Goal: Task Accomplishment & Management: Complete application form

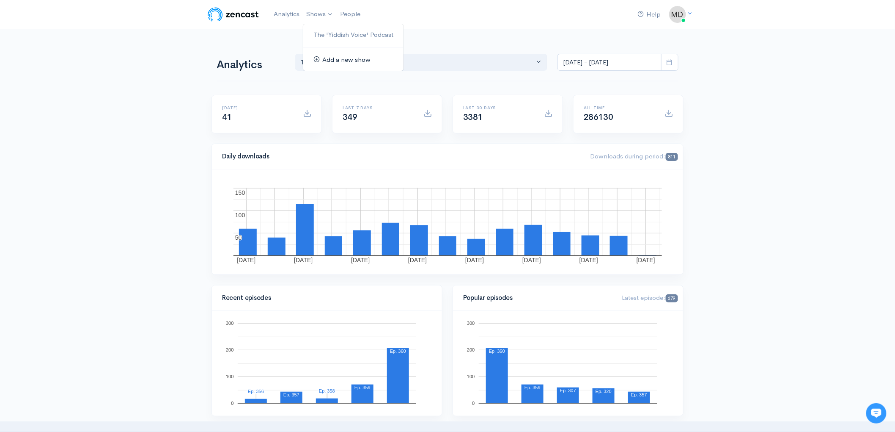
click at [328, 56] on link "Add a new show" at bounding box center [353, 59] width 100 height 15
click at [330, 31] on link "The 'Yiddish Voice' Podcast" at bounding box center [353, 35] width 100 height 15
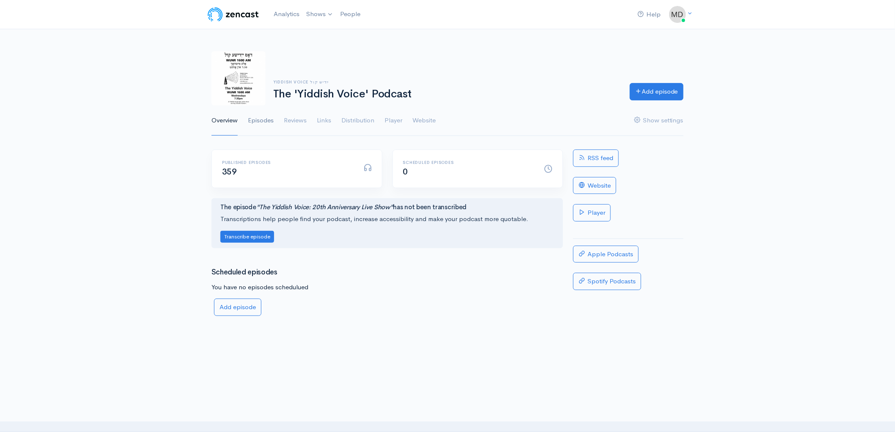
click at [262, 118] on link "Episodes" at bounding box center [261, 120] width 26 height 30
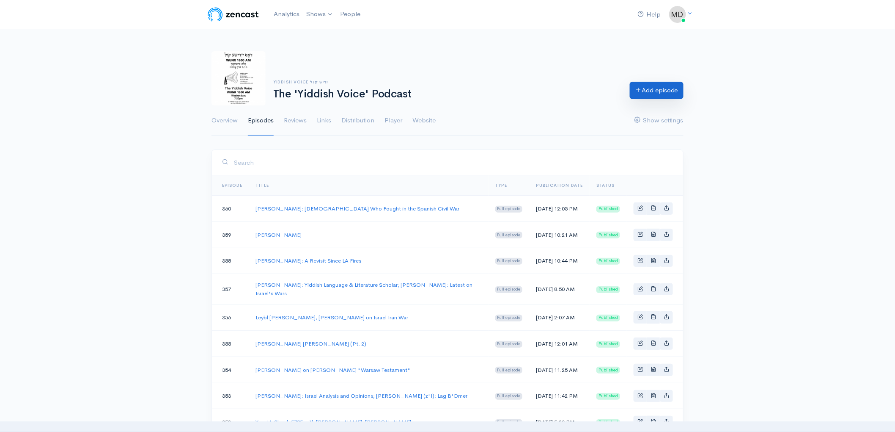
click at [654, 92] on link "Add episode" at bounding box center [657, 90] width 54 height 17
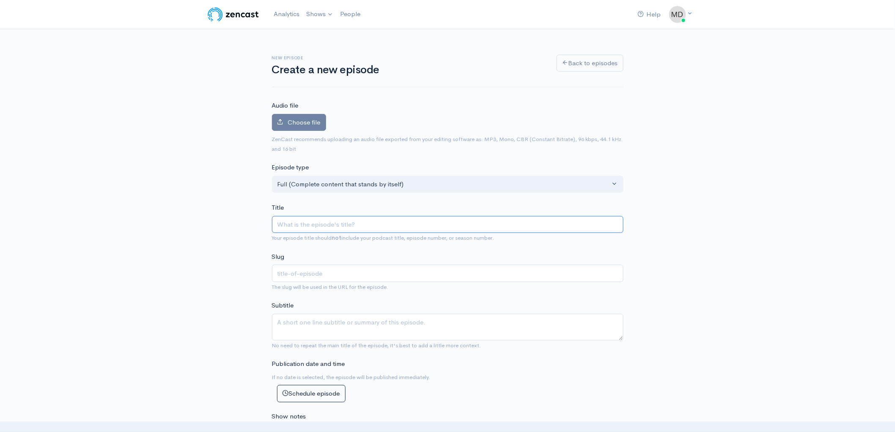
click at [347, 222] on input "Title" at bounding box center [448, 224] width 352 height 17
type input "M"
type input "m"
type input "Ma"
type input "ma"
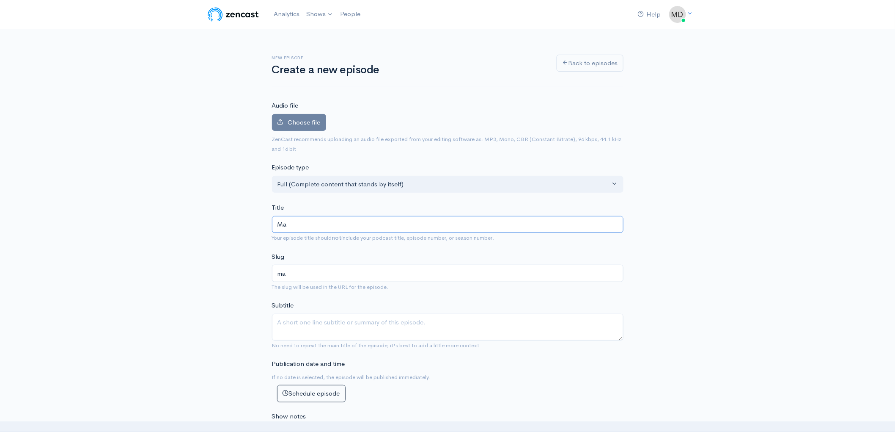
type input "Mar"
type input "mar"
type input "[PERSON_NAME]"
type input "marc"
type input "[PERSON_NAME]"
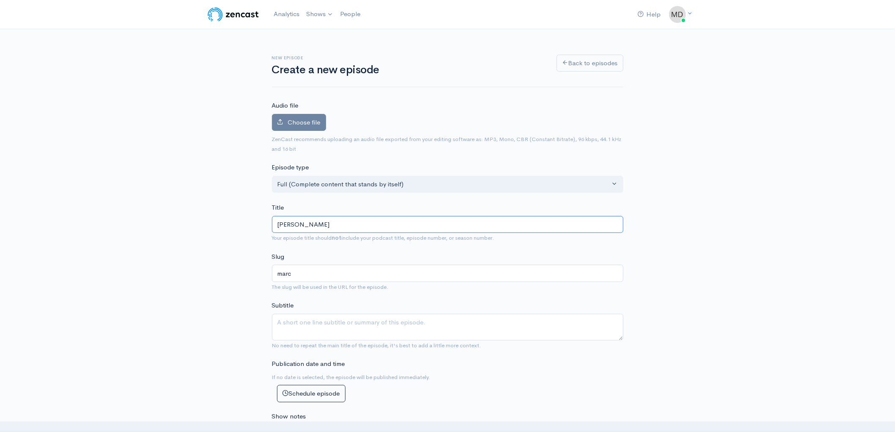
type input "marc-c"
type input "[PERSON_NAME]"
type input "marc-ca"
type input "[PERSON_NAME]"
type input "marc-cap"
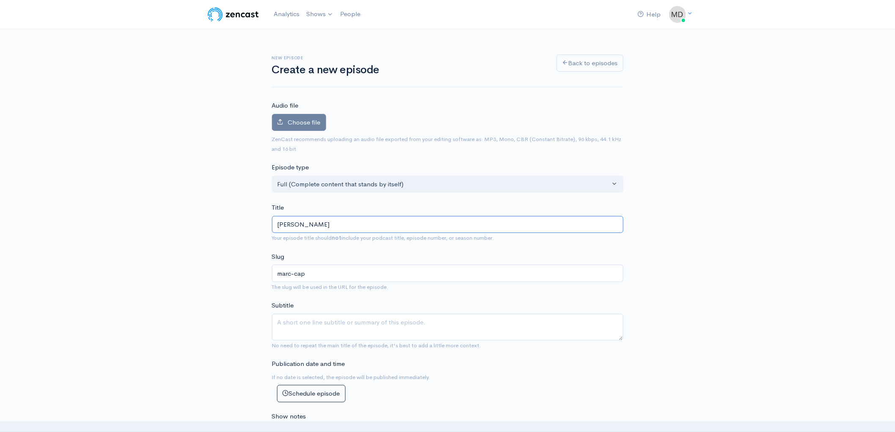
type input "[PERSON_NAME]"
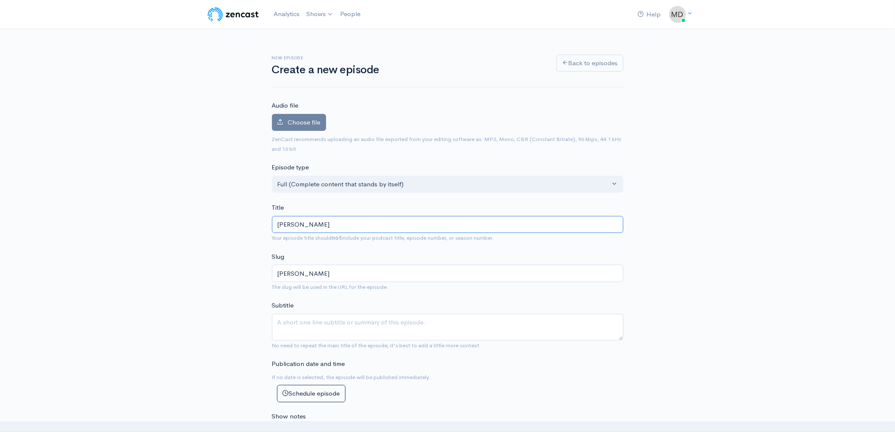
type input "[PERSON_NAME]"
type input "[PERSON_NAME]: D"
type input "[PERSON_NAME]-d"
type input "[PERSON_NAME]: Dy"
type input "[PERSON_NAME]"
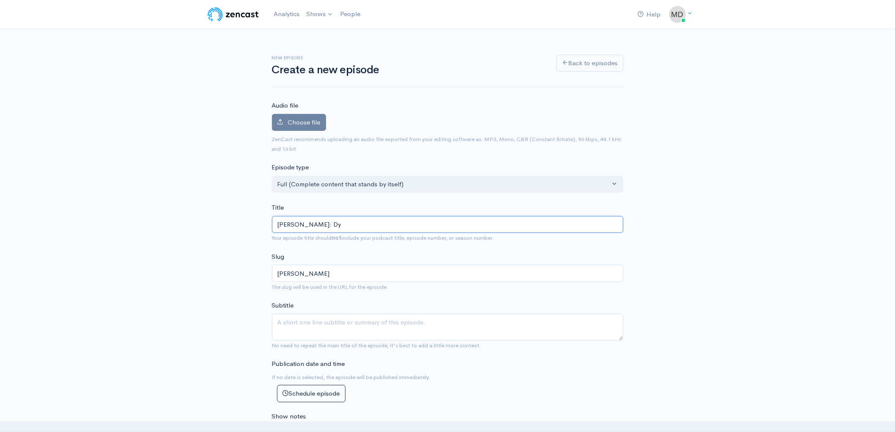
type input "[PERSON_NAME]: [PERSON_NAME]"
type input "[PERSON_NAME]"
type input "[PERSON_NAME]: Dyla"
type input "[PERSON_NAME]"
type input "[PERSON_NAME]: [PERSON_NAME]"
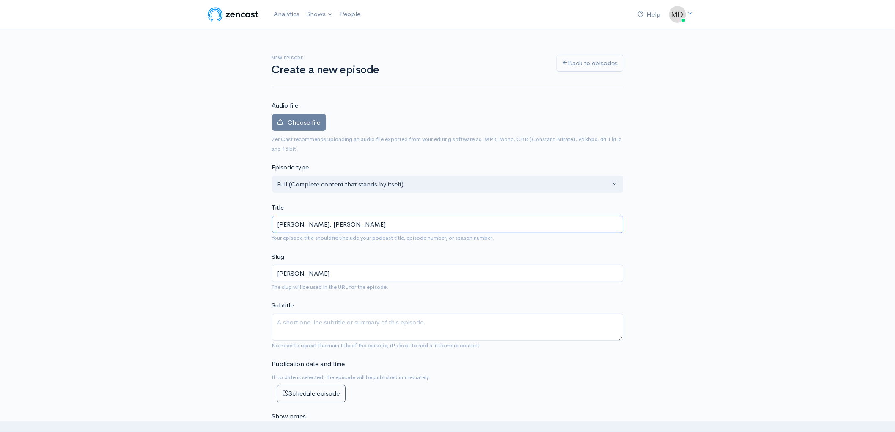
type input "[PERSON_NAME]"
type input "[PERSON_NAME]: [PERSON_NAME] an"
type input "[PERSON_NAME]-a"
type input "[PERSON_NAME]: [PERSON_NAME] and"
type input "[PERSON_NAME]-and"
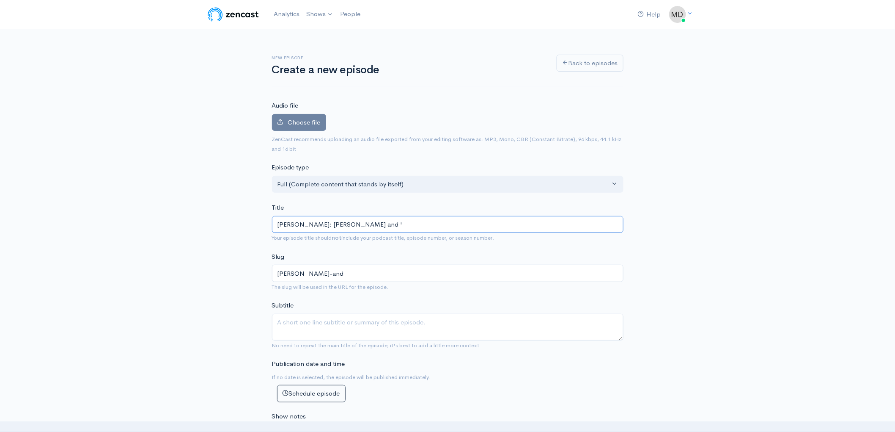
type input "[PERSON_NAME]: [PERSON_NAME] and 'A"
type input "[PERSON_NAME]-and-a"
type input "[PERSON_NAME]: [PERSON_NAME] and 'A C"
type input "[PERSON_NAME]-and-a-c"
type input "[PERSON_NAME]: [PERSON_NAME] and 'A"
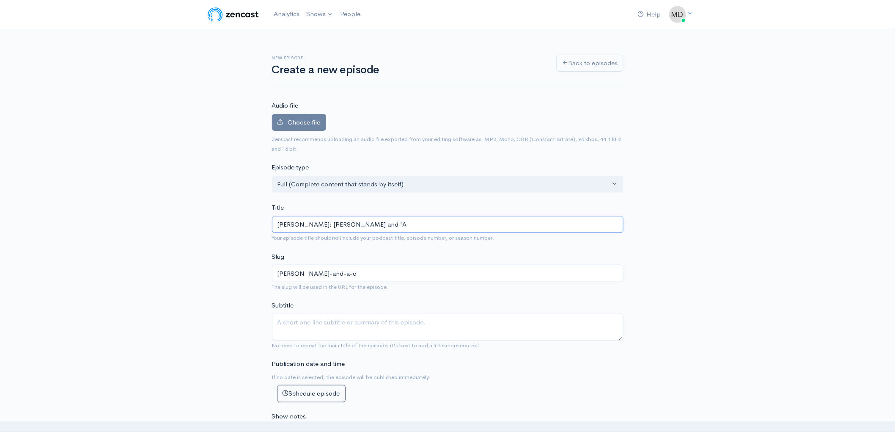
type input "[PERSON_NAME]-and-a"
type input "[PERSON_NAME]: [PERSON_NAME] and '"
type input "[PERSON_NAME]-and"
type input "[PERSON_NAME]: [PERSON_NAME] an"
type input "[PERSON_NAME]-an"
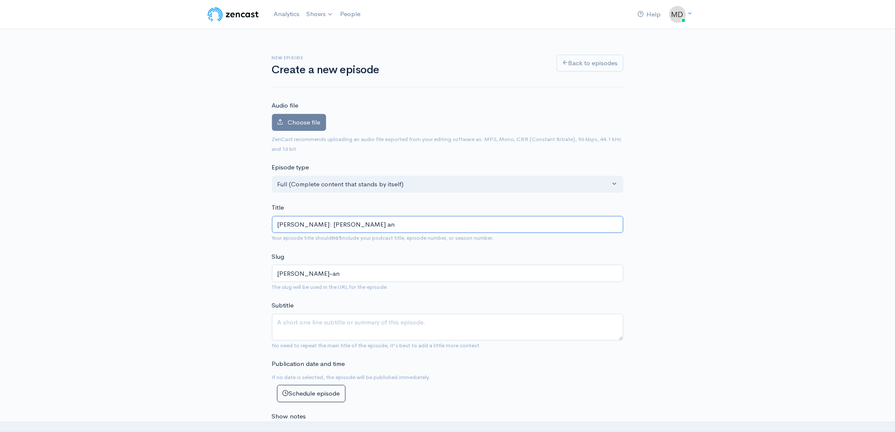
type input "[PERSON_NAME]: [PERSON_NAME]"
type input "[PERSON_NAME]-a"
type input "[PERSON_NAME]: [PERSON_NAME]"
type input "[PERSON_NAME]"
type input "[PERSON_NAME]: Dyla"
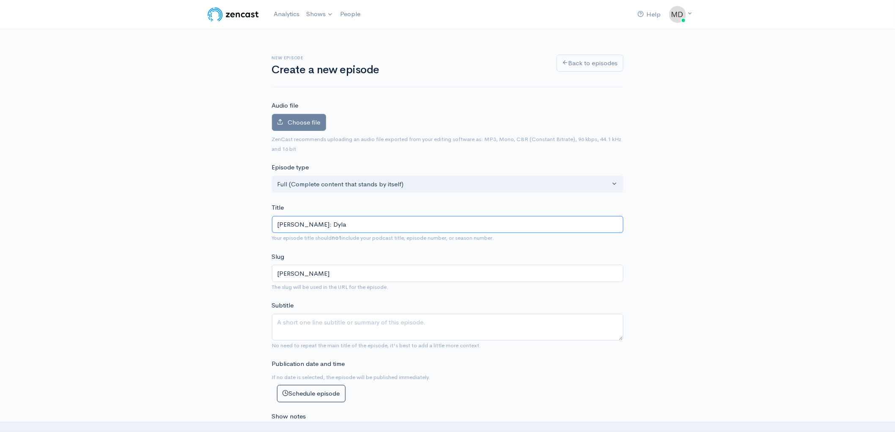
type input "[PERSON_NAME]"
type input "[PERSON_NAME]: [PERSON_NAME]"
type input "[PERSON_NAME]"
type input "[PERSON_NAME]: [PERSON_NAME] an"
type input "[PERSON_NAME]-an"
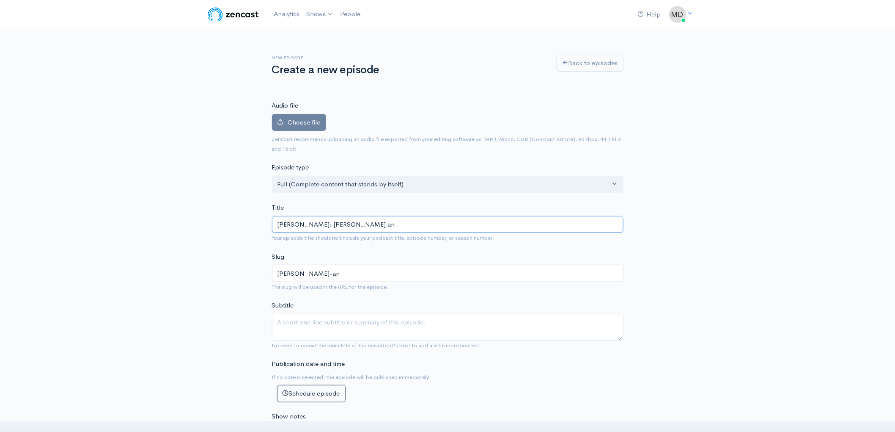
type input "[PERSON_NAME]: [PERSON_NAME] and"
type input "[PERSON_NAME]-and"
type input "[PERSON_NAME]: [PERSON_NAME] and 'A"
type input "[PERSON_NAME]-and-a"
type input "[PERSON_NAME]: [PERSON_NAME] and 'A C"
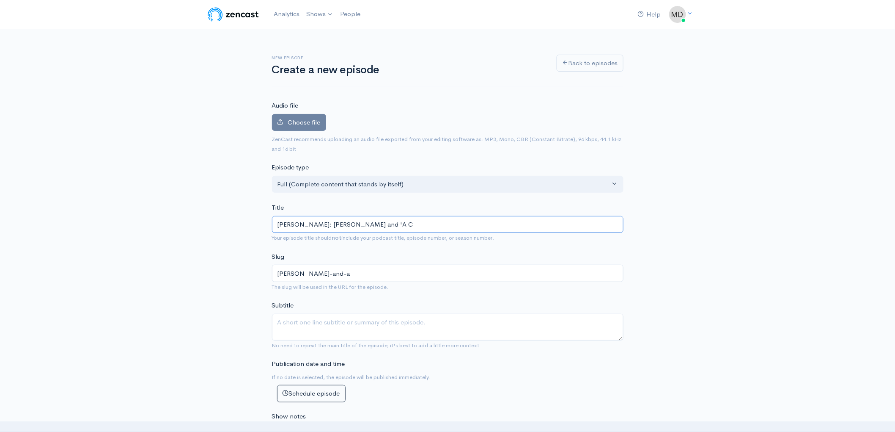
type input "[PERSON_NAME]-and-a-c"
type input "[PERSON_NAME]: [PERSON_NAME] and 'A Co"
type input "[PERSON_NAME]-and-a-co"
type input "[PERSON_NAME]: [PERSON_NAME] and 'A Com"
type input "[PERSON_NAME]-and-a-com"
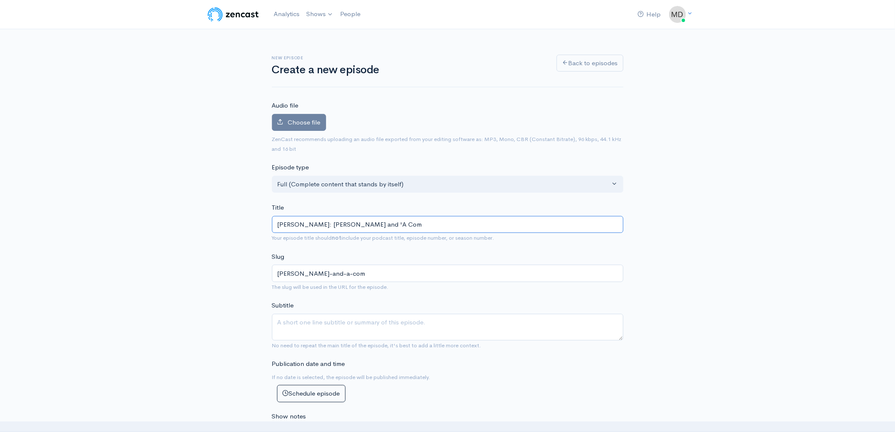
type input "[PERSON_NAME]: [PERSON_NAME] and 'A Comp"
type input "[PERSON_NAME]-and-a-comp"
type input "[PERSON_NAME]: [PERSON_NAME] and 'A Compl"
type input "[PERSON_NAME]-and-a-compl"
type input "[PERSON_NAME]: [PERSON_NAME] and 'A Comple"
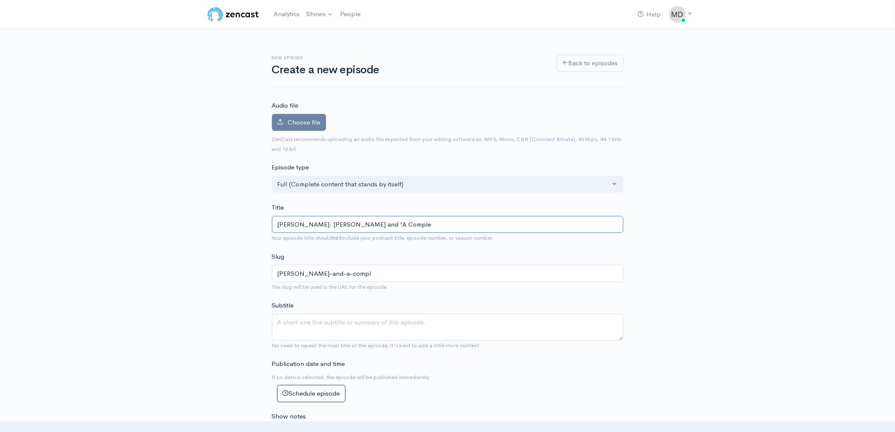
type input "[PERSON_NAME]-and-a-comple"
type input "[PERSON_NAME]: [PERSON_NAME] and 'A Complet"
type input "[PERSON_NAME]-and-a-complet"
type input "[PERSON_NAME]: [PERSON_NAME] and 'A Complete"
type input "[PERSON_NAME]-and-a-complete"
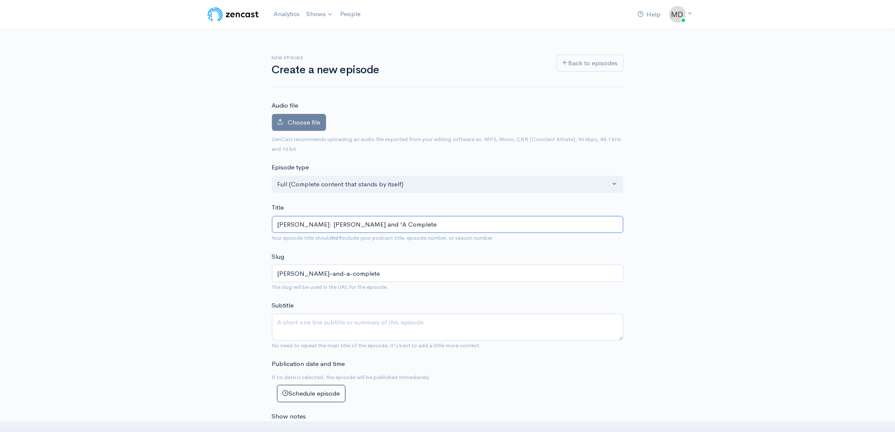
type input "[PERSON_NAME]: [PERSON_NAME] and 'A Complete U"
type input "[PERSON_NAME]-and-a-complete-u"
type input "[PERSON_NAME]: [PERSON_NAME] and 'A Complete Un"
type input "[PERSON_NAME]-and-a-complete-un"
type input "[PERSON_NAME]: [PERSON_NAME] and 'A Complete Unk"
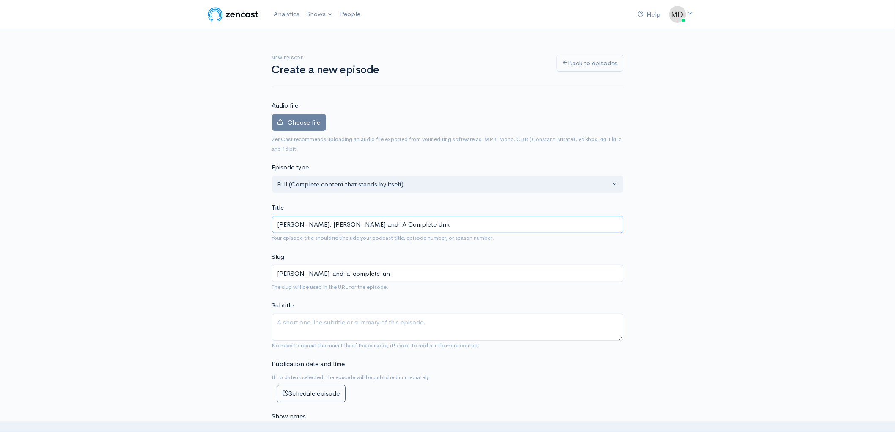
type input "[PERSON_NAME]-and-a-complete-unk"
type input "[PERSON_NAME]: [PERSON_NAME] and 'A Complete Unkn"
type input "[PERSON_NAME]-and-a-complete-unkn"
type input "[PERSON_NAME]: [PERSON_NAME] and 'A Complete Unkno"
type input "[PERSON_NAME]-and-a-complete-unkno"
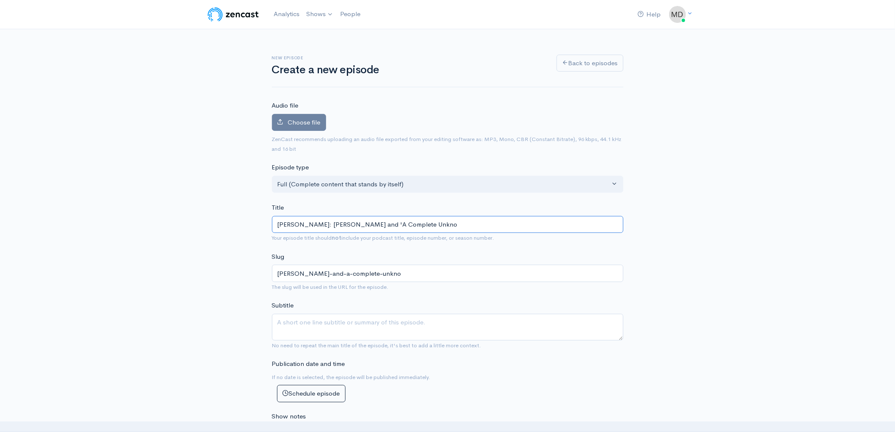
type input "[PERSON_NAME]: [PERSON_NAME] and 'A Complete Unknow"
type input "[PERSON_NAME]-and-a-complete-unknow"
type input "[PERSON_NAME]: [PERSON_NAME] and 'A Complete Unknown"
type input "[PERSON_NAME]-and-a-complete-unknown"
type input "[PERSON_NAME]: [PERSON_NAME] and 'A Complete Unknown'; Y"
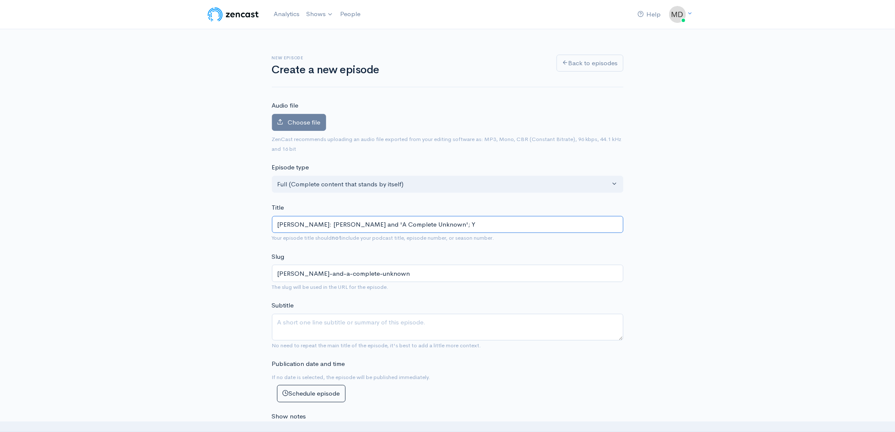
type input "[PERSON_NAME]-and-a-complete-unknown-y"
type input "[PERSON_NAME]: [PERSON_NAME] and 'A Complete Unknown'; [PERSON_NAME]"
type input "[PERSON_NAME]-and-a-complete-unknown-[PERSON_NAME]"
type input "[PERSON_NAME]: [PERSON_NAME] and 'A Complete Unknown'; Yid"
type input "[PERSON_NAME]-and-a-complete-unknown-[PERSON_NAME]"
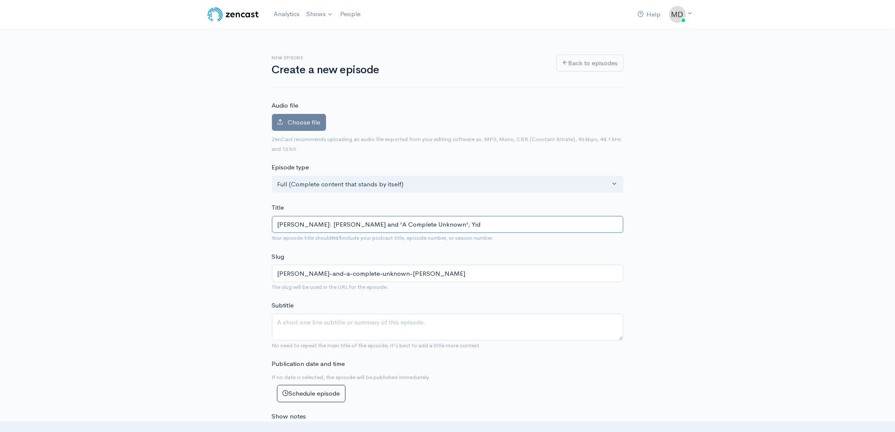
type input "[PERSON_NAME]: [PERSON_NAME] and 'A Complete Unknown'; [PERSON_NAME]"
type input "[PERSON_NAME]-and-a-complete-unknown-[PERSON_NAME]"
type input "[PERSON_NAME]: [PERSON_NAME] and 'A Complete Unknown'; [PERSON_NAME]"
type input "[PERSON_NAME]-and-a-complete-unknown-[PERSON_NAME]"
type input "[PERSON_NAME]: [PERSON_NAME] and 'A Complete Unknown'; Yiddish"
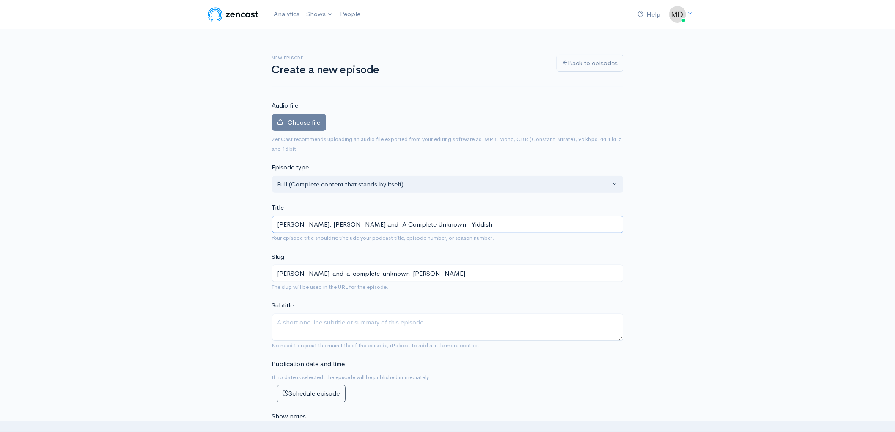
type input "[PERSON_NAME]-and-a-complete-unknown-yiddish"
type input "[PERSON_NAME]: [PERSON_NAME] and 'A Complete Unknown'; Yiddish C"
type input "[PERSON_NAME]-and-a-complete-unknown-yiddish-c"
type input "[PERSON_NAME]: [PERSON_NAME] and 'A Complete Unknown'; Yiddish Cha"
type input "[PERSON_NAME]-and-a-complete-unknown-yiddish-cha"
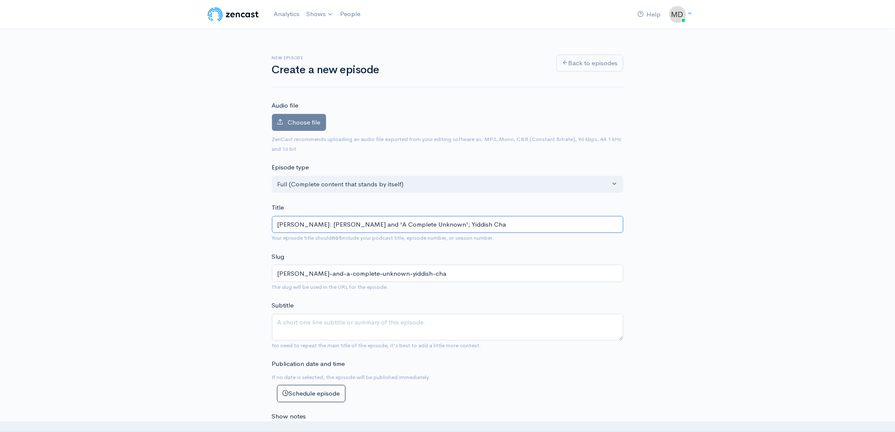
type input "[PERSON_NAME]: [PERSON_NAME] and 'A Complete Unknown'; Yiddish Char"
type input "[PERSON_NAME]-and-a-complete-unknown-yiddish-char"
type input "[PERSON_NAME]: [PERSON_NAME] and 'A Complete Unknown'; Yiddish Charl"
type input "[PERSON_NAME]-and-a-complete-unknown-yiddish-charl"
type input "[PERSON_NAME]: [PERSON_NAME] and 'A Complete Unknown'; Yiddish Charli"
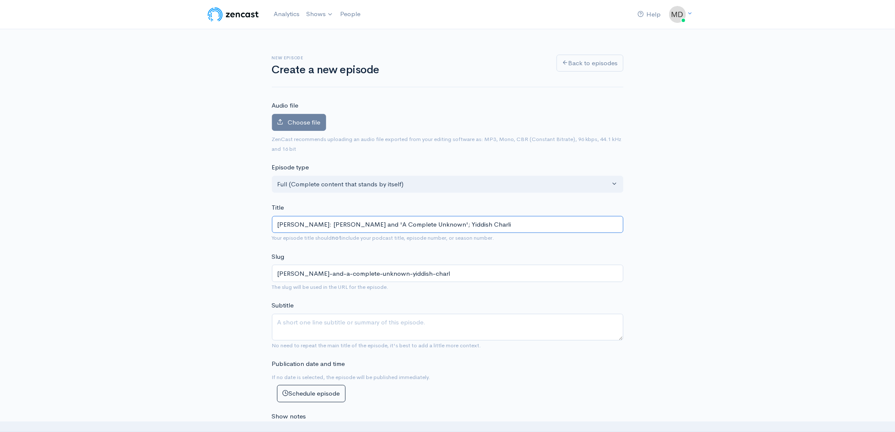
type input "[PERSON_NAME]-and-a-complete-unknown-yiddish-charli"
type input "[PERSON_NAME]: [PERSON_NAME] and 'A Complete Unknown'; Yiddish Charlie"
type input "[PERSON_NAME]-and-a-complete-unknown-yiddish-charlie"
type input "[PERSON_NAME]: [PERSON_NAME] and 'A Complete Unknown'; Yiddish [PERSON_NAME]"
type input "[PERSON_NAME]-and-a-complete-unknown-yiddish-[PERSON_NAME]"
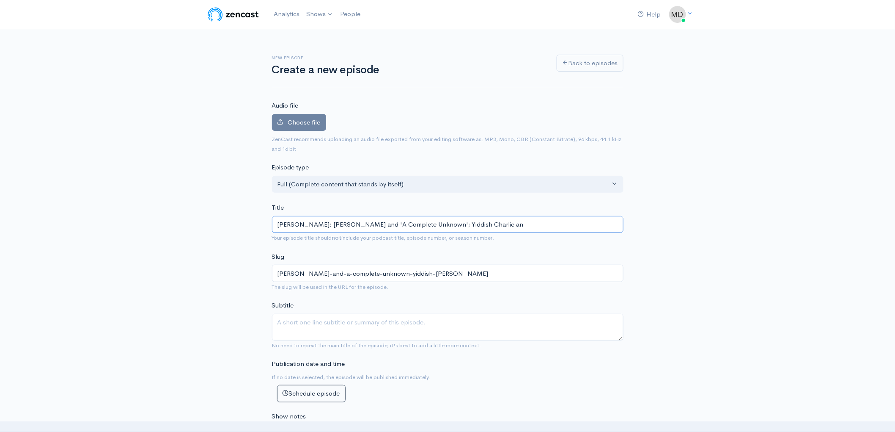
type input "[PERSON_NAME]: [PERSON_NAME] and 'A Complete Unknown'; Yiddish Charlie and"
type input "[PERSON_NAME]-and-a-complete-unknown-yiddish-charlie-and"
type input "[PERSON_NAME]: [PERSON_NAME] and 'A Complete Unknown'; Yiddish [PERSON_NAME] an…"
type input "[PERSON_NAME]-and-a-complete-unknown-yiddish-charlie-and-th"
type input "[PERSON_NAME]: [PERSON_NAME] and 'A Complete Unknown'; Yiddish Charlie and the"
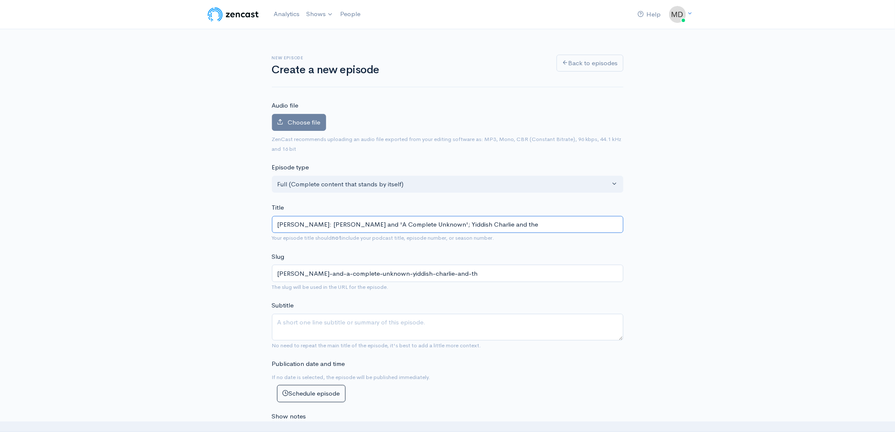
type input "[PERSON_NAME]-and-a-complete-unknown-yiddish-charlie-and-the"
type input "[PERSON_NAME]: [PERSON_NAME] and 'A Complete Unknown'; Yiddish Charlie and the M"
type input "[PERSON_NAME]-and-a-complete-unknown-yiddish-charlie-and-the-m"
type input "[PERSON_NAME]: [PERSON_NAME] and 'A Complete Unknown'; Yiddish Charlie and the …"
type input "[PERSON_NAME]-and-a-complete-unknown-yiddish-charlie-and-the-mt"
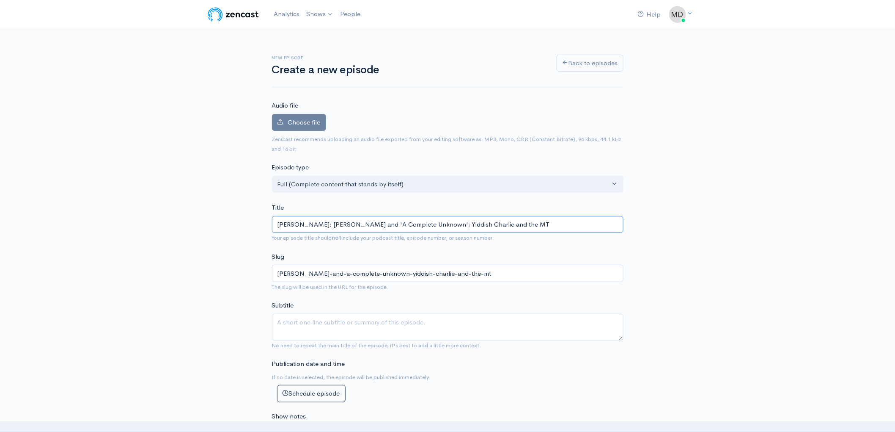
type input "[PERSON_NAME]: [PERSON_NAME] and 'A Complete Unknown'; Yiddish Charlie and the …"
type input "[PERSON_NAME]-and-a-complete-unknown-yiddish-charlie-and-the-mta"
drag, startPoint x: 357, startPoint y: 224, endPoint x: 333, endPoint y: 228, distance: 23.6
click at [333, 228] on input "[PERSON_NAME]: [PERSON_NAME] and 'A Complete Unknown'; Yiddish Charlie and the …" at bounding box center [448, 224] width 352 height 17
type input "[PERSON_NAME]: [PERSON_NAME] Unknown'; Yiddish Charlie and the MTA"
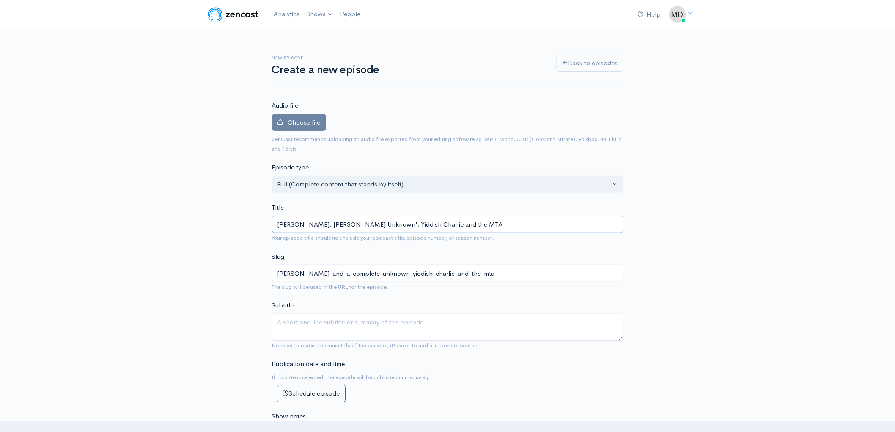
type input "[PERSON_NAME]-dylancomplete-unknown-yiddish-charlie-and-the-mta"
type input "[PERSON_NAME]: [PERSON_NAME] Unknown'; Yiddish Charlie and the MTA"
type input "[PERSON_NAME]-dylanscomplete-unknown-yiddish-charlie-and-the-mta"
type input "[PERSON_NAME]: [PERSON_NAME] Complete Unknown'; Yiddish Charlie and the MTA"
type input "[PERSON_NAME]-[PERSON_NAME]-complete-unknown-yiddish-charlie-and-the-mta"
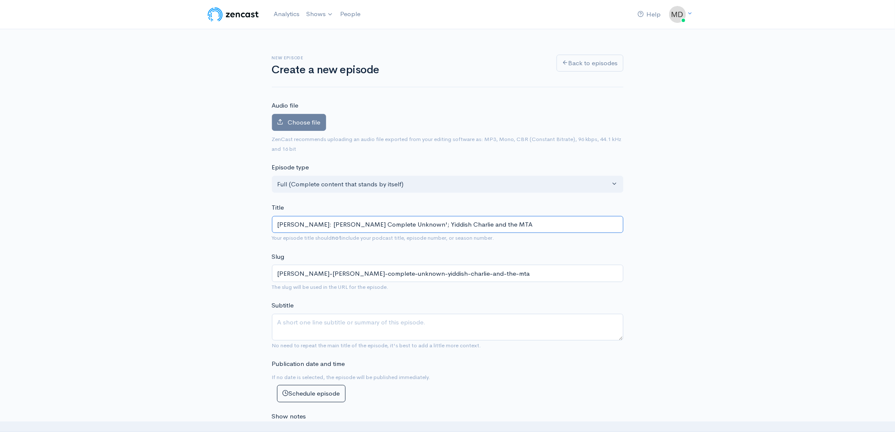
click at [399, 225] on input "[PERSON_NAME]: [PERSON_NAME] Complete Unknown'; Yiddish Charlie and the MTA" at bounding box center [448, 224] width 352 height 17
click at [341, 224] on input "[PERSON_NAME]: [PERSON_NAME] Complete Unknown; Yiddish Charlie and the MTA" at bounding box center [448, 224] width 352 height 17
type input "[PERSON_NAME]: [PERSON_NAME] Unknown; Yiddish Charlie and the MTA"
type input "[PERSON_NAME]-dylanscomplete-unknown-yiddish-charlie-and-the-mta"
type input "[PERSON_NAME]: [PERSON_NAME] Unknown; Yiddish Charlie and the MTA"
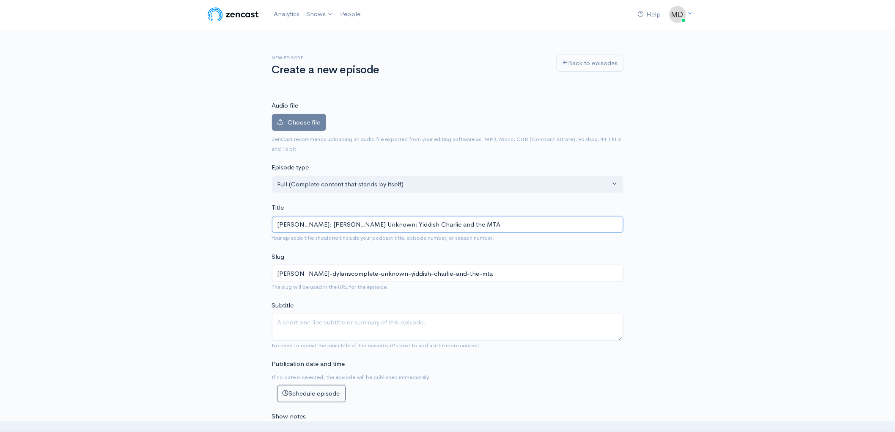
type input "[PERSON_NAME]-dylancomplete-unknown-yiddish-charlie-and-the-mta"
type input "[PERSON_NAME]: DylaComplete Unknown; Yiddish Charlie and the MTA"
type input "[PERSON_NAME]-dylacomplete-unknown-yiddish-charlie-and-the-mta"
type input "[PERSON_NAME]: DylComplete Unknown; Yiddish Charlie and the MTA"
type input "[PERSON_NAME]-dylcomplete-unknown-yiddish-charlie-and-the-mta"
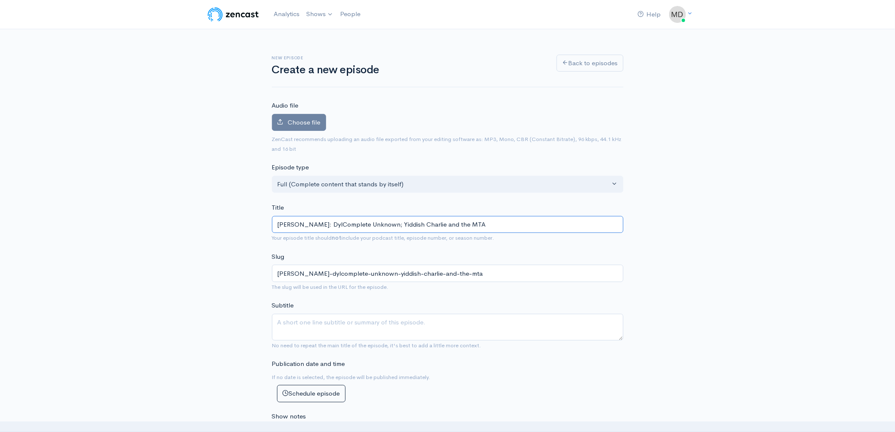
type input "[PERSON_NAME]: DyComplete Unknown; Yiddish Charlie and the MTA"
type input "[PERSON_NAME]-dycomplete-unknown-yiddish-charlie-and-the-mta"
type input "[PERSON_NAME]: DComplete Unknown; Yiddish Charlie and the MTA"
type input "[PERSON_NAME]-dcomplete-unknown-yiddish-charlie-and-the-mta"
type input "[PERSON_NAME]: Complete Unknown; Yiddish Charlie and the MTA"
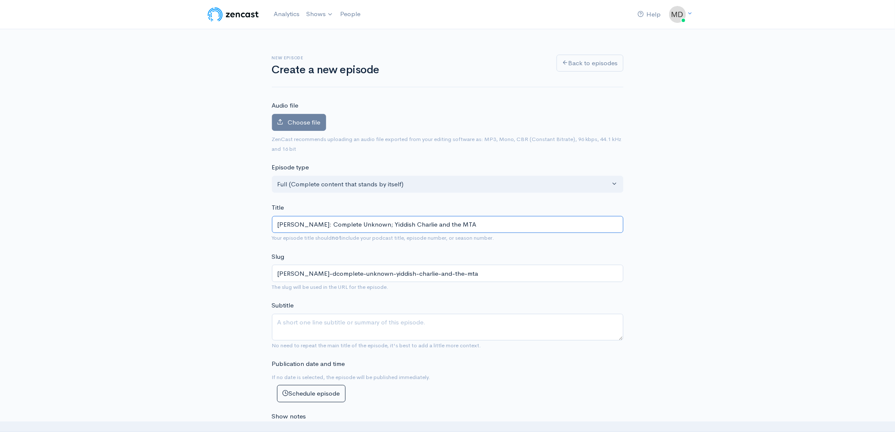
type input "[PERSON_NAME]-complete-unknown-yiddish-charlie-and-the-mta"
type input "[PERSON_NAME]:Complete Unknown; Yiddish Charlie and the MTA"
type input "[PERSON_NAME]-unknown-yiddish-charlie-and-the-mta"
type input "[PERSON_NAME] Complete Unknown; Yiddish Charlie and the MTA"
type input "[PERSON_NAME]-complete-unknown-yiddish-charlie-and-the-mta"
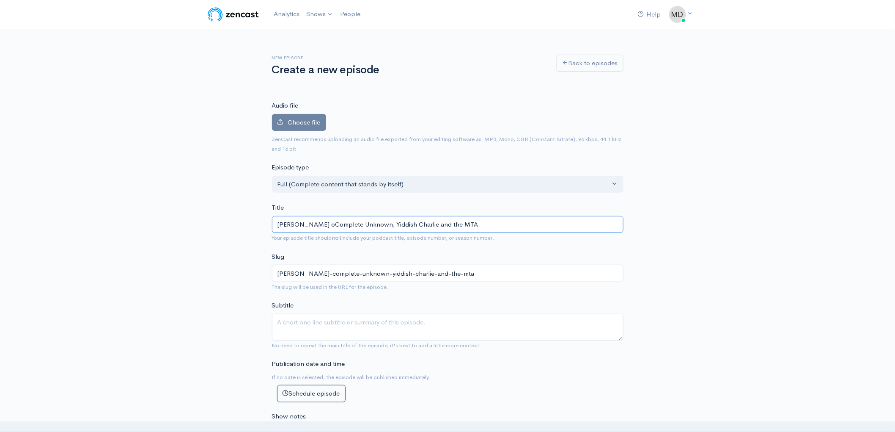
type input "[PERSON_NAME] onComplete Unknown; Yiddish Charlie and the MTA"
type input "[PERSON_NAME]-oncomplete-unknown-yiddish-charlie-and-the-mta"
type input "[PERSON_NAME] on Complete Unknown; Yiddish Charlie and the MTA"
type input "[PERSON_NAME]-on-complete-unknown-yiddish-charlie-and-the-mta"
type input "[PERSON_NAME] on DComplete Unknown; Yiddish Charlie and the MTA"
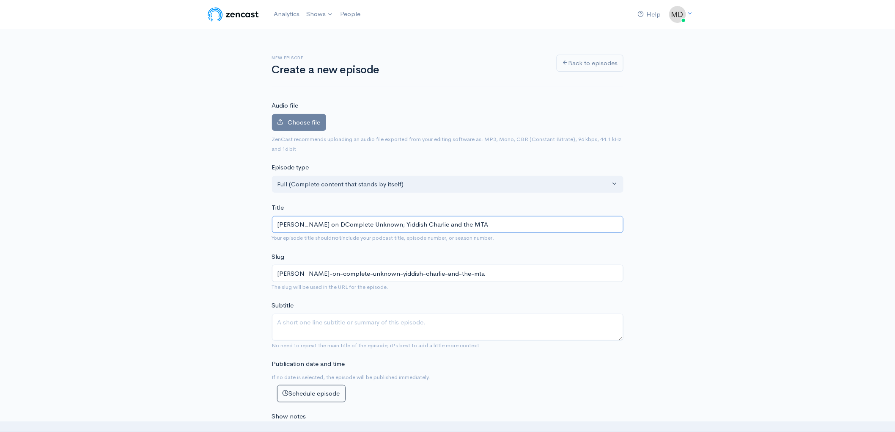
type input "[PERSON_NAME]-on-dcomplete-unknown-yiddish-charlie-and-the-mta"
type input "[PERSON_NAME] on DyComplete Unknown; Yiddish Charlie and the MTA"
type input "[PERSON_NAME]-on-dycomplete-unknown-yiddish-charlie-and-the-mta"
type input "[PERSON_NAME] on DylComplete Unknown; Yiddish Charlie and the MTA"
type input "[PERSON_NAME]-on-dylcomplete-unknown-yiddish-charlie-and-the-mta"
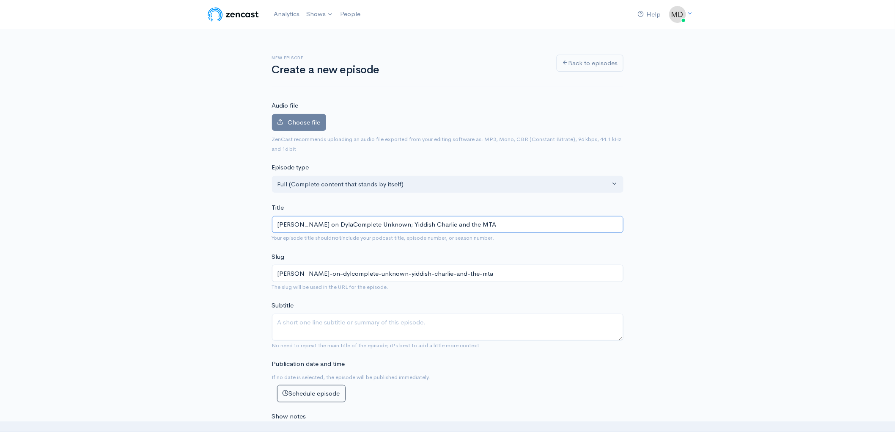
type input "[PERSON_NAME] on DylanComplete Unknown; Yiddish Charlie and the MTA"
type input "[PERSON_NAME]-on-dylancomplete-unknown-yiddish-charlie-and-the-mta"
type input "[PERSON_NAME] on [PERSON_NAME] Complete Unknown; Yiddish Charlie and the MTA"
type input "[PERSON_NAME]-on-[PERSON_NAME]-complete-unknown-yiddish-charlie-and-the-mta"
type input "[PERSON_NAME] on [PERSON_NAME] aComplete Unknown; Yiddish Charlie and the MTA"
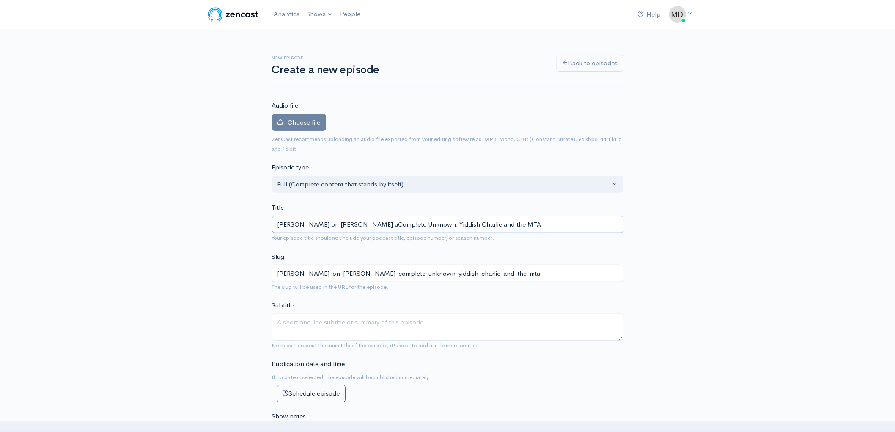
type input "[PERSON_NAME]-on-[PERSON_NAME]-acomplete-unknown-yiddish-charlie-and-the-mta"
type input "[PERSON_NAME] on [PERSON_NAME] andComplete Unknown; Yiddish Charlie and the MTA"
type input "[PERSON_NAME]-on-[PERSON_NAME]-andcomplete-unknown-yiddish-charlie-and-the-mta"
type input "[PERSON_NAME] on [PERSON_NAME] and Complete Unknown; Yiddish Charlie and the MTA"
type input "[PERSON_NAME]-on-[PERSON_NAME]-and-complete-unknown-yiddish-charlie-and-the-mta"
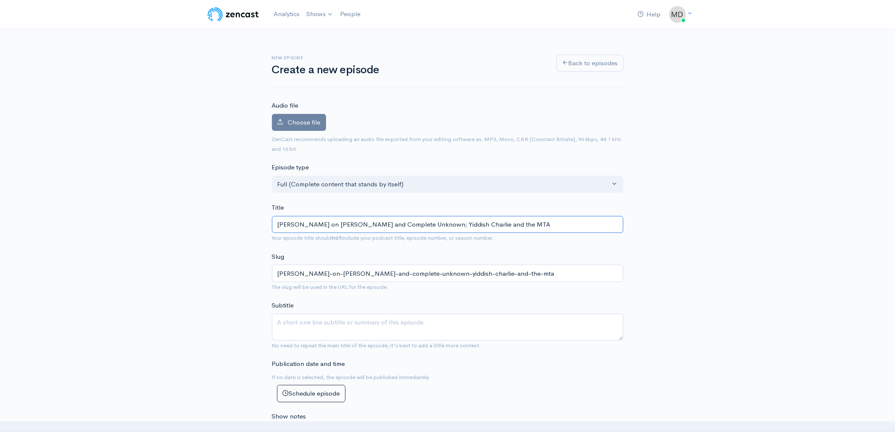
type input "[PERSON_NAME] on [PERSON_NAME] andComplete Unknown; Yiddish Charlie and the MTA"
type input "[PERSON_NAME]-on-[PERSON_NAME]-andcomplete-unknown-yiddish-charlie-and-the-mta"
type input "[PERSON_NAME] on [PERSON_NAME] anComplete Unknown; Yiddish Charlie and the MTA"
type input "[PERSON_NAME]-on-[PERSON_NAME]-ancomplete-unknown-yiddish-charlie-and-the-mta"
type input "[PERSON_NAME] on [PERSON_NAME] aComplete Unknown; Yiddish Charlie and the MTA"
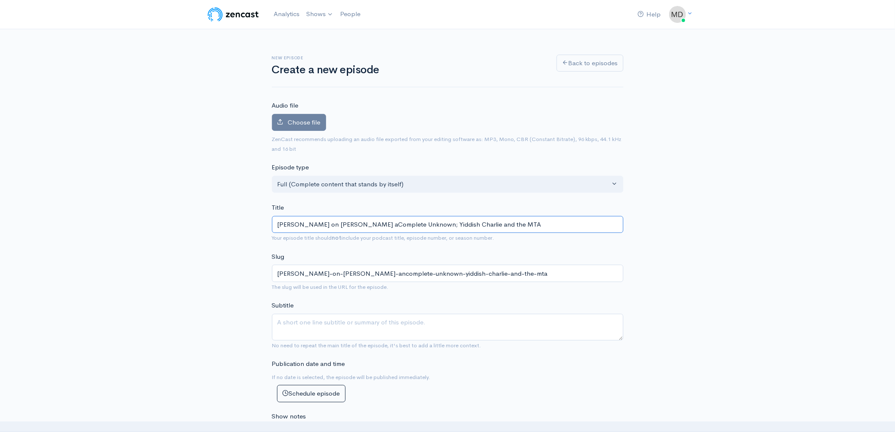
type input "[PERSON_NAME]-on-[PERSON_NAME]-acomplete-unknown-yiddish-charlie-and-the-mta"
type input "[PERSON_NAME] on [PERSON_NAME] Complete Unknown; Yiddish Charlie and the MTA"
type input "[PERSON_NAME]-on-[PERSON_NAME]-complete-unknown-yiddish-charlie-and-the-mta"
type input "[PERSON_NAME] on DylanComplete Unknown; Yiddish Charlie and the MTA"
type input "[PERSON_NAME]-on-dylancomplete-unknown-yiddish-charlie-and-the-mta"
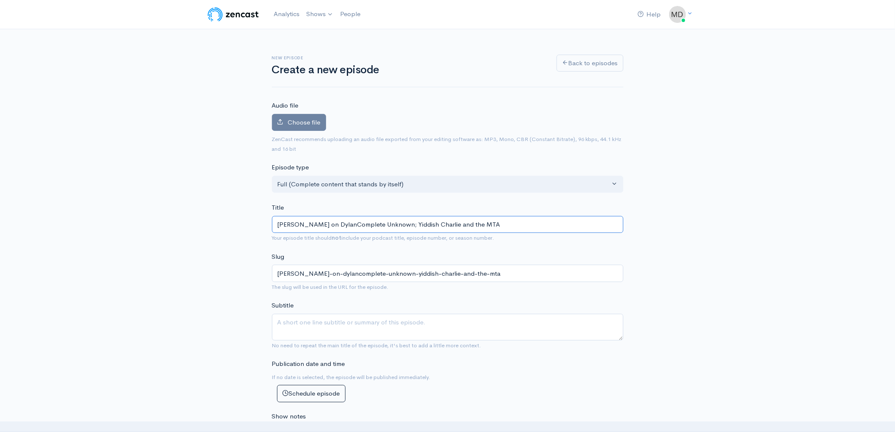
type input "[PERSON_NAME] on DylaComplete Unknown; Yiddish Charlie and the MTA"
type input "[PERSON_NAME]-on-dylacomplete-unknown-yiddish-charlie-and-the-mta"
type input "[PERSON_NAME] on DylComplete Unknown; Yiddish Charlie and the MTA"
type input "[PERSON_NAME]-on-dylcomplete-unknown-yiddish-charlie-and-the-mta"
type input "[PERSON_NAME] on DyComplete Unknown; Yiddish Charlie and the MTA"
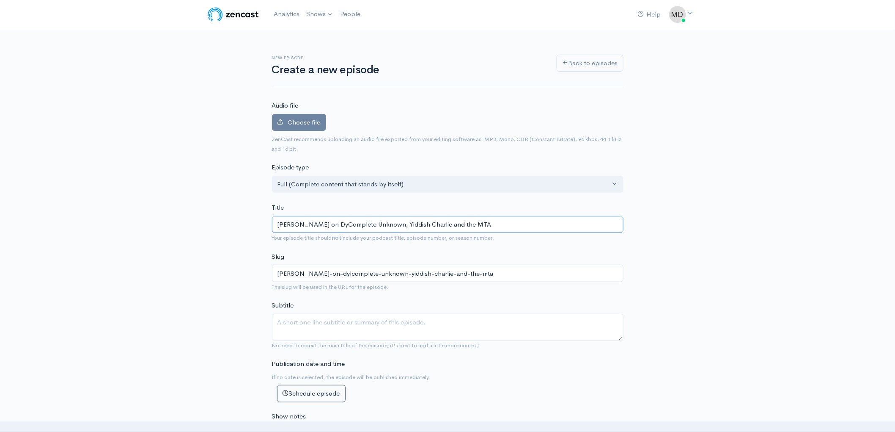
type input "[PERSON_NAME]-on-dycomplete-unknown-yiddish-charlie-and-the-mta"
type input "[PERSON_NAME] on DComplete Unknown; Yiddish Charlie and the MTA"
type input "[PERSON_NAME]-on-dcomplete-unknown-yiddish-charlie-and-the-mta"
type input "[PERSON_NAME] on Complete Unknown; Yiddish Charlie and the MTA"
type input "[PERSON_NAME]-on-complete-unknown-yiddish-charlie-and-the-mta"
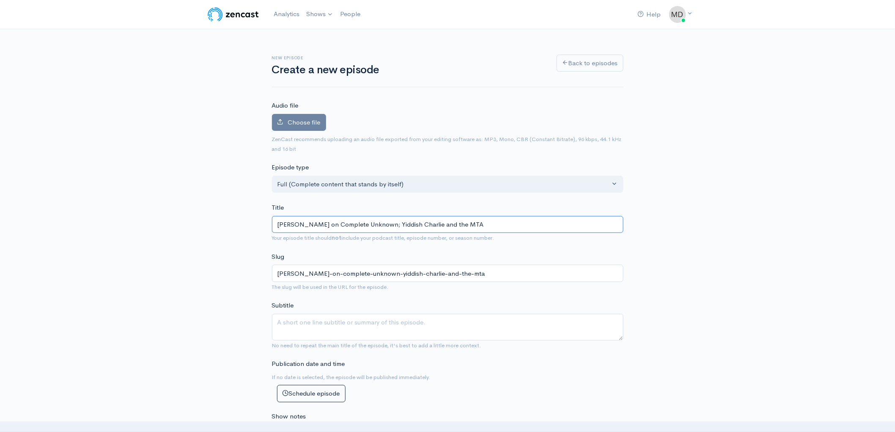
type input "[PERSON_NAME] onComplete Unknown; Yiddish Charlie and the MTA"
type input "[PERSON_NAME]-oncomplete-unknown-yiddish-charlie-and-the-mta"
type input "[PERSON_NAME] oComplete Unknown; Yiddish Charlie and the MTA"
type input "[PERSON_NAME]-ocomplete-unknown-yiddish-charlie-and-the-mta"
type input "[PERSON_NAME] Complete Unknown; Yiddish Charlie and the MTA"
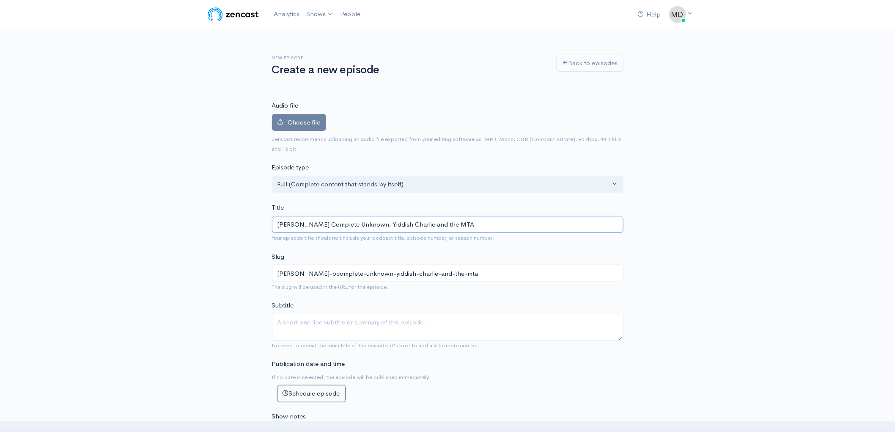
type input "[PERSON_NAME]-complete-unknown-yiddish-charlie-and-the-mta"
type input "[PERSON_NAME] Unknown; Yiddish Charlie and the MTA"
type input "[PERSON_NAME]-unknown-yiddish-charlie-and-the-mta"
type input "[PERSON_NAME]" Complete Unknown; Yiddish Charlie and the MTA"
type input "[PERSON_NAME]-complete-unknown-yiddish-charlie-and-the-mta"
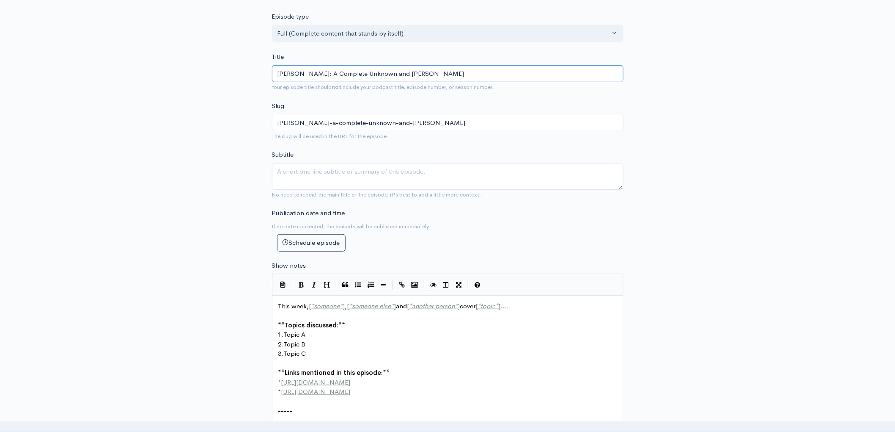
scroll to position [140, 0]
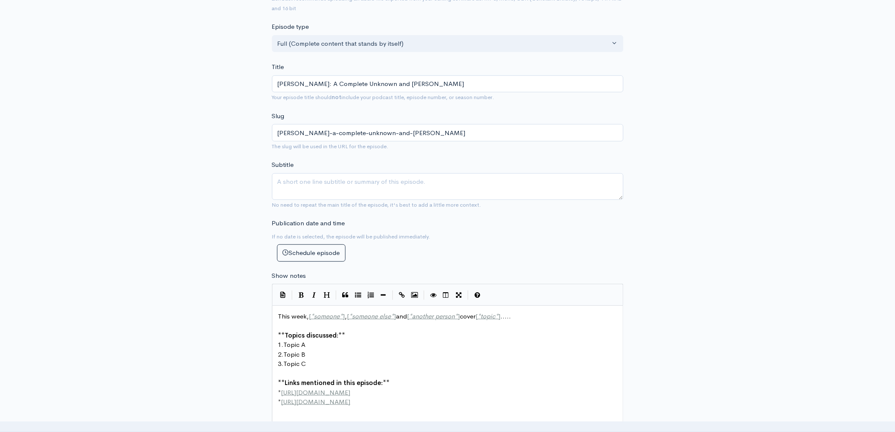
click at [535, 313] on pre "This week, [ * someone * ] , [ * someone else * ] and [ * another person * ] co…" at bounding box center [451, 316] width 349 height 10
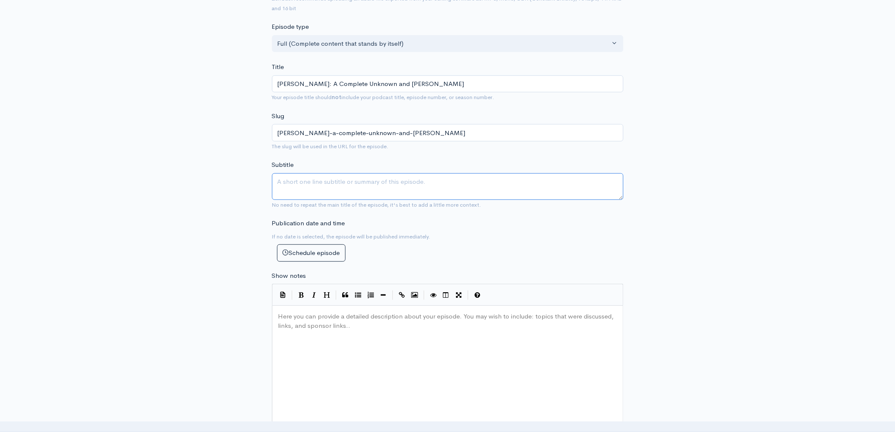
click at [322, 181] on textarea "Subtitle" at bounding box center [448, 186] width 352 height 27
click at [319, 83] on input "[PERSON_NAME]: A Complete Unknown and [PERSON_NAME]" at bounding box center [448, 83] width 352 height 17
click at [378, 315] on pre "​" at bounding box center [451, 316] width 349 height 10
click at [400, 333] on div "Here you can provide a detailed description about your episode. You may wish to…" at bounding box center [458, 384] width 363 height 148
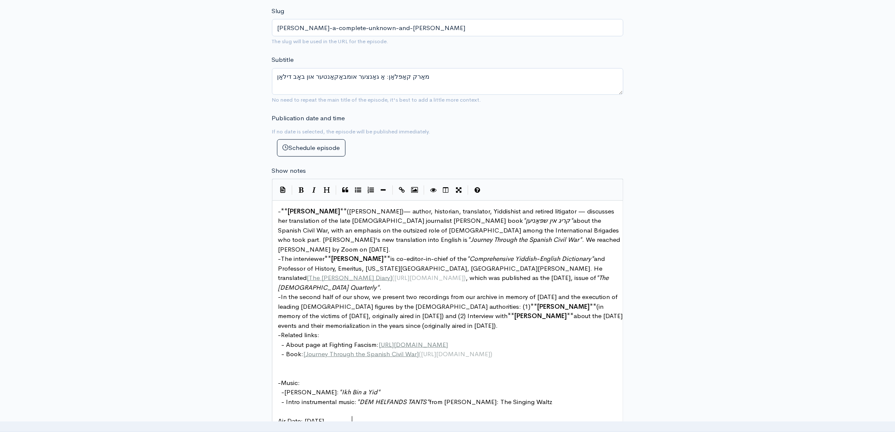
click at [341, 213] on span "[PERSON_NAME]" at bounding box center [314, 211] width 52 height 8
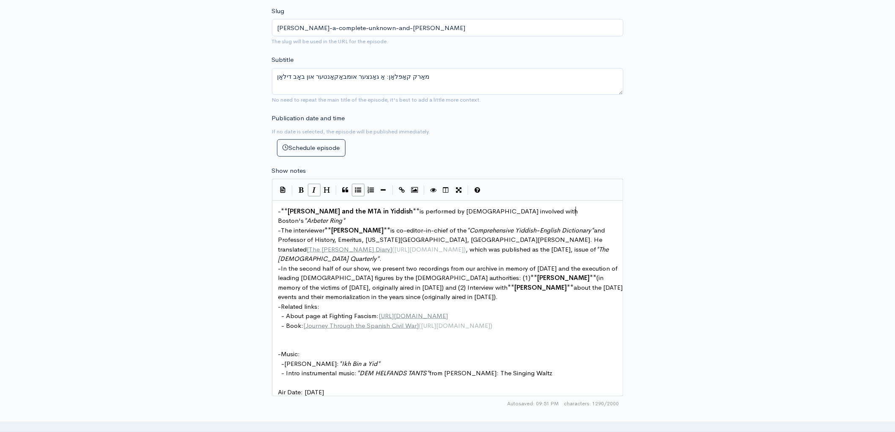
scroll to position [3, 50]
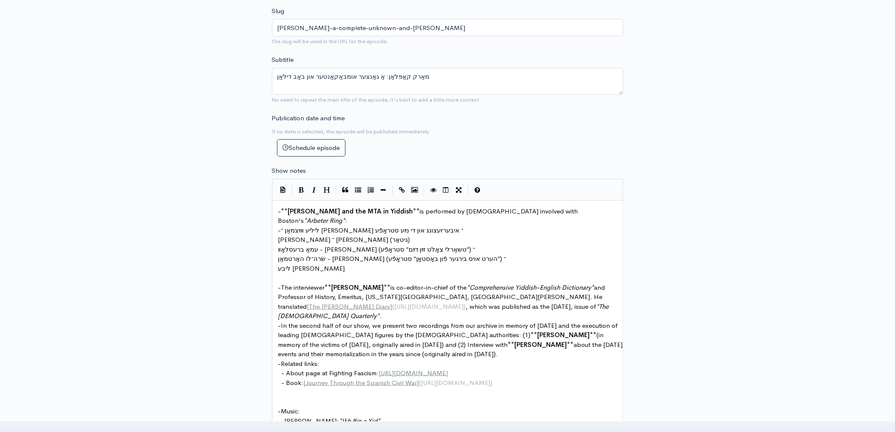
click at [594, 212] on pre "- ** [PERSON_NAME] and the MTA in Yiddish ** is performed by [DEMOGRAPHIC_DATA]…" at bounding box center [451, 215] width 349 height 19
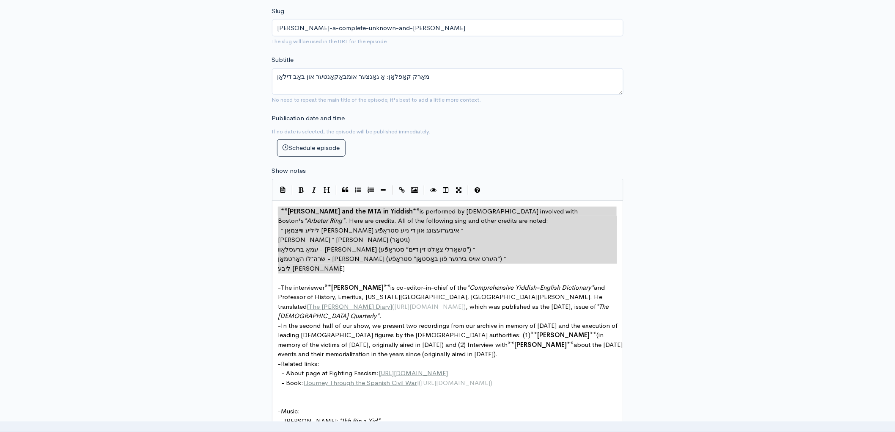
drag, startPoint x: 347, startPoint y: 270, endPoint x: 271, endPoint y: 202, distance: 101.0
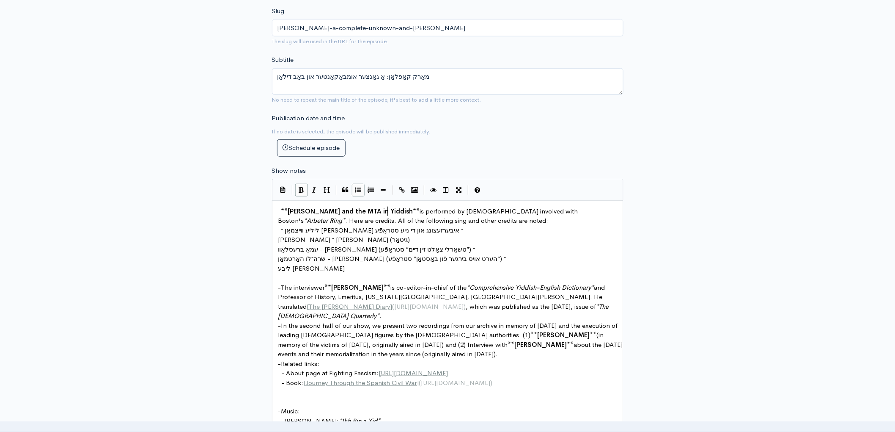
scroll to position [3, 0]
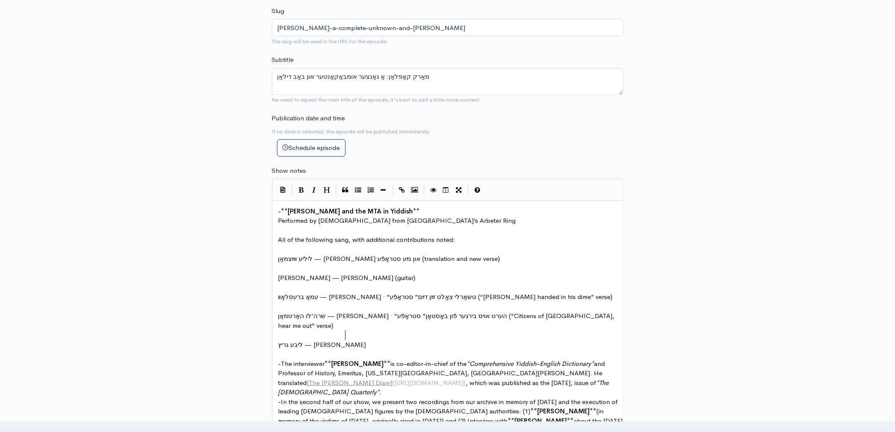
click at [403, 212] on pre "- ** [PERSON_NAME] and the MTA in Yiddish **" at bounding box center [451, 211] width 349 height 10
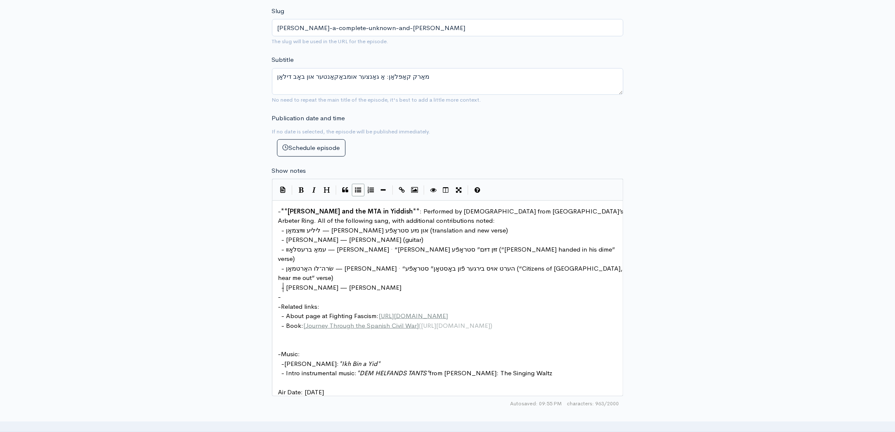
click at [393, 212] on span ": Performed by [DEMOGRAPHIC_DATA] from [GEOGRAPHIC_DATA]’s Arbeter Ring. All of…" at bounding box center [451, 216] width 347 height 18
click at [543, 211] on span "is performed by [DEMOGRAPHIC_DATA] from Boston’s Arbeter Ring. All of the follo…" at bounding box center [450, 216] width 344 height 18
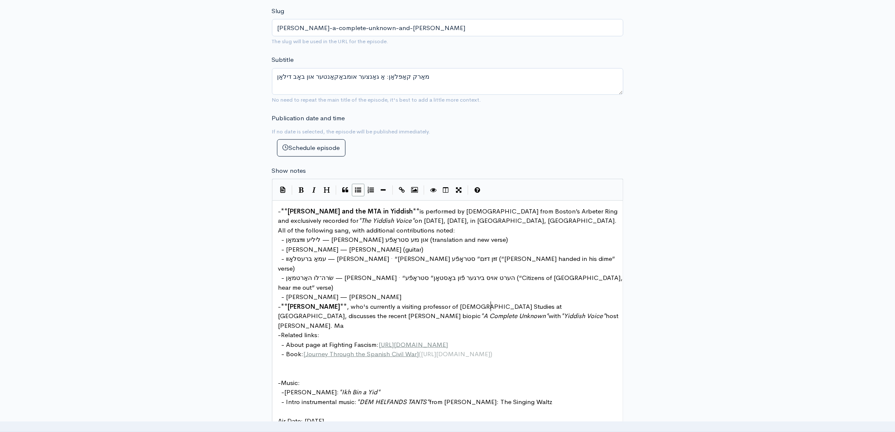
scroll to position [3, 93]
drag, startPoint x: 376, startPoint y: 326, endPoint x: 288, endPoint y: 325, distance: 88.0
paste textarea
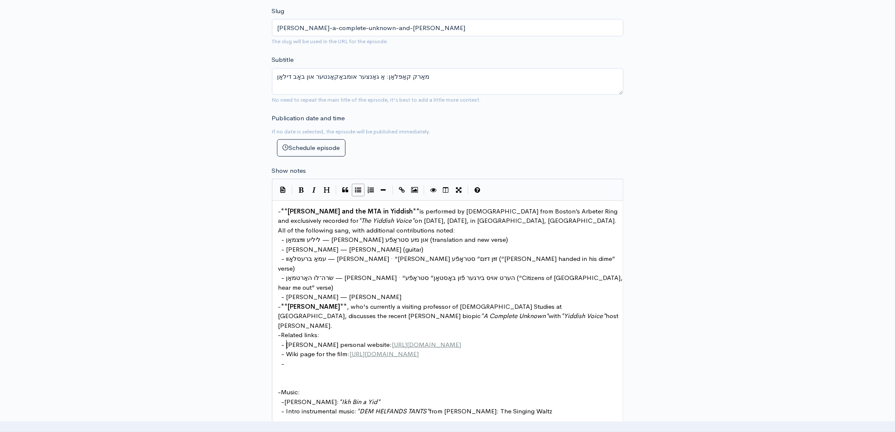
click at [479, 311] on span "host [PERSON_NAME]." at bounding box center [449, 320] width 342 height 18
click at [549, 311] on span "with" at bounding box center [555, 315] width 12 height 8
drag, startPoint x: 494, startPoint y: 307, endPoint x: 461, endPoint y: 308, distance: 33.5
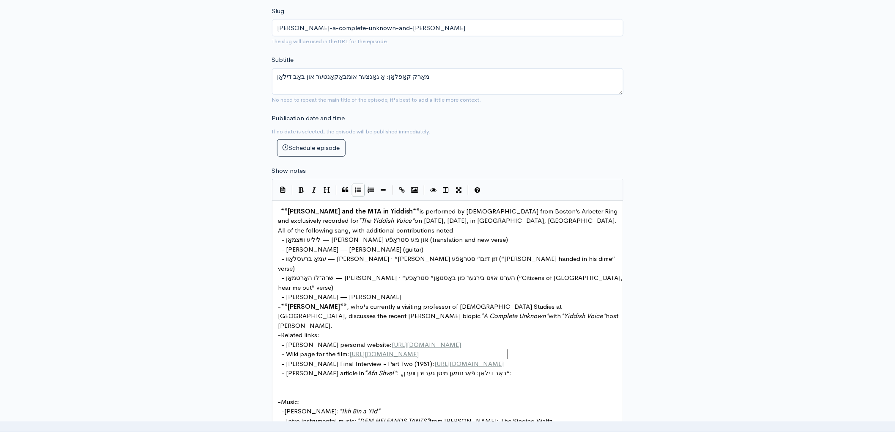
scroll to position [3, 3]
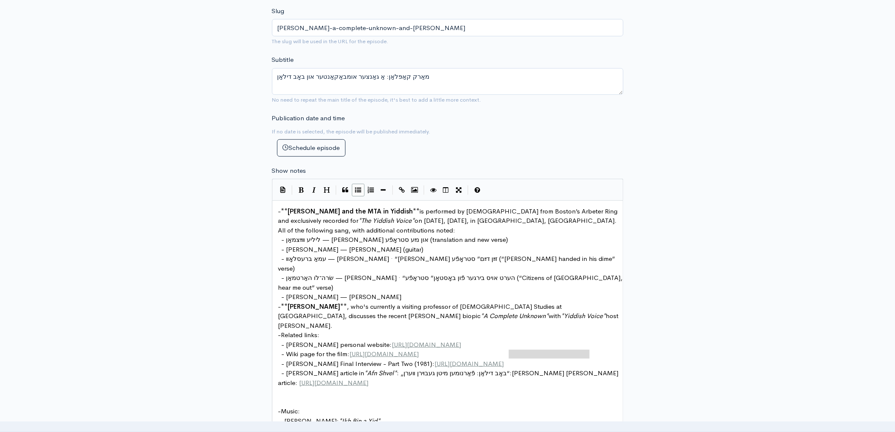
drag, startPoint x: 510, startPoint y: 355, endPoint x: 594, endPoint y: 353, distance: 83.8
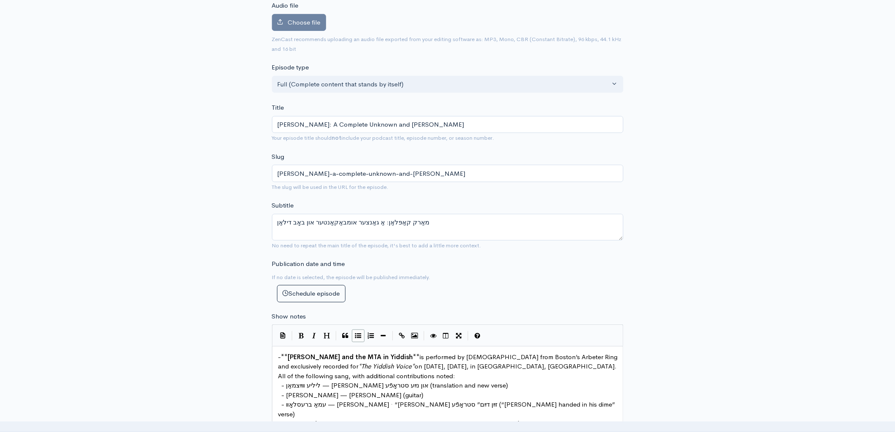
scroll to position [0, 0]
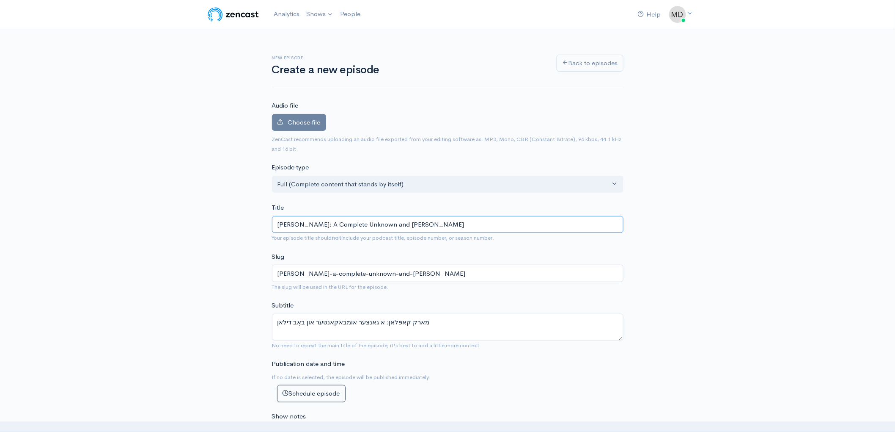
click at [440, 221] on input "[PERSON_NAME]: A Complete Unknown and [PERSON_NAME]" at bounding box center [448, 224] width 352 height 17
click at [438, 320] on textarea "מאַרק קאַפּלאַן: אַ גאַנצער אומבאַקאַנטער און באָב דילאַן" at bounding box center [448, 327] width 352 height 27
click at [346, 323] on textarea "מאַרק קאַפּלאַן: אַ גאַנצער אומבאַקאַנטער און באָב דילאַן; אַ ייִדיש „טשאַרלי א…" at bounding box center [448, 327] width 352 height 27
click at [400, 324] on textarea "מאַרק קאַפּלאַן: אַ גאַנצער אומבאַקאַנטער און באָב דילאַן; אַ ייִדישער נוסח פֿו…" at bounding box center [448, 327] width 352 height 27
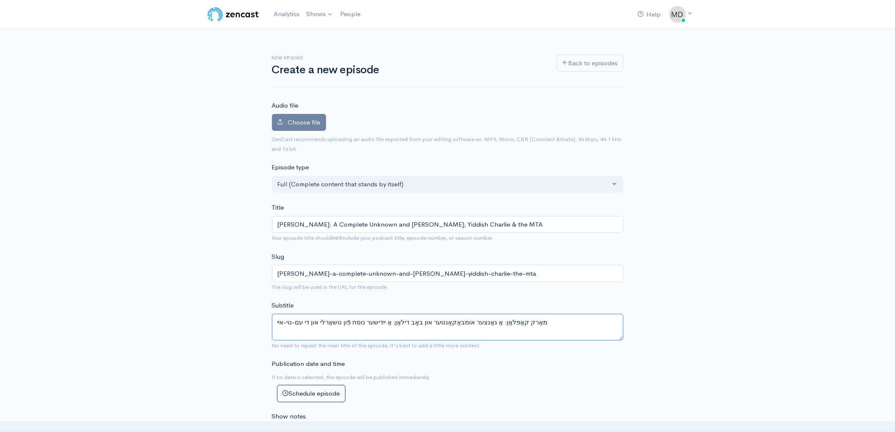
click at [400, 324] on textarea "מאַרק קאַפּלאַן: אַ גאַנצער אומבאַקאַנטער און באָב דילאַן; אַ ייִדישער נוסח פֿו…" at bounding box center [448, 327] width 352 height 27
click at [594, 328] on textarea "מאַרק קאַפּלאַן: אַ גאַנצער אומבאַקאַנטער און באָב דילאַן; אַ ייִדישער נוסח פֿו…" at bounding box center [448, 327] width 352 height 27
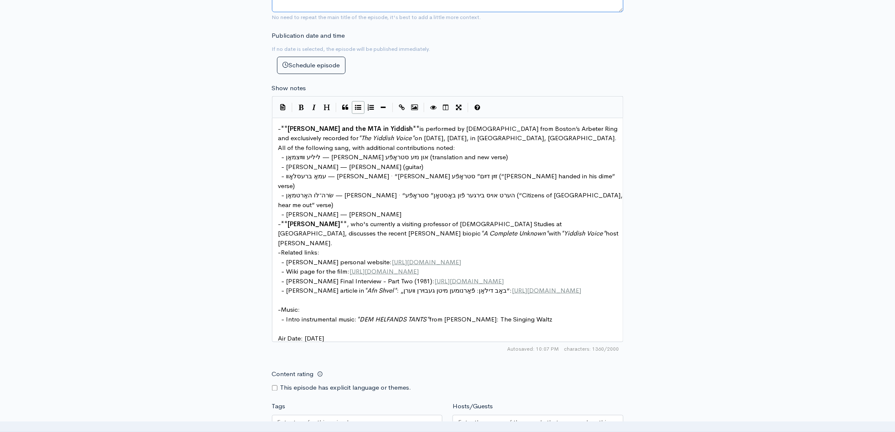
scroll to position [332, 0]
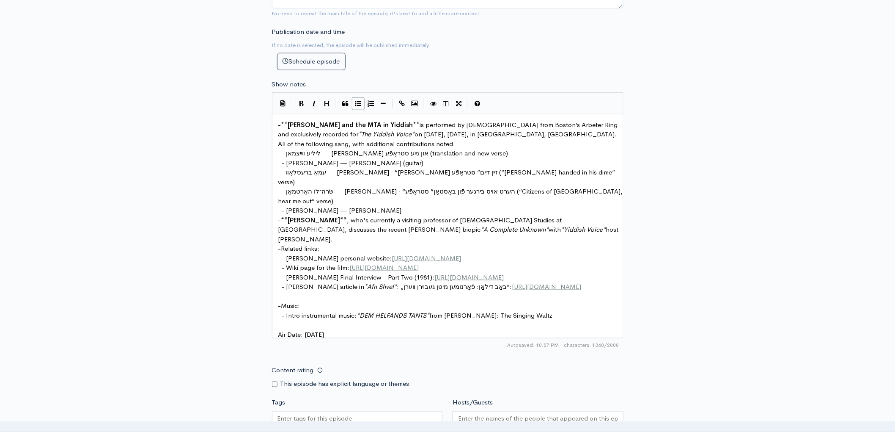
click at [338, 216] on span ", who's currently a visiting professor of [DEMOGRAPHIC_DATA] Studies at [GEOGRA…" at bounding box center [421, 225] width 286 height 18
click at [325, 330] on span "Air Date: [DATE]" at bounding box center [301, 334] width 46 height 8
click at [559, 415] on input "Hosts/Guests" at bounding box center [538, 419] width 160 height 10
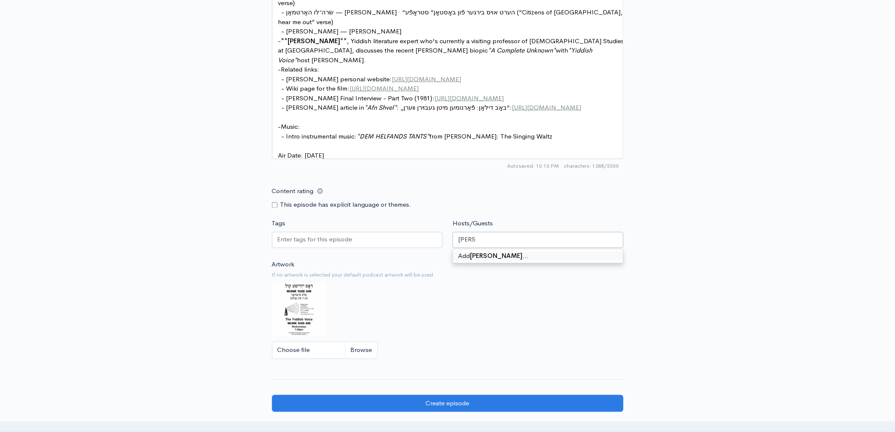
scroll to position [522, 0]
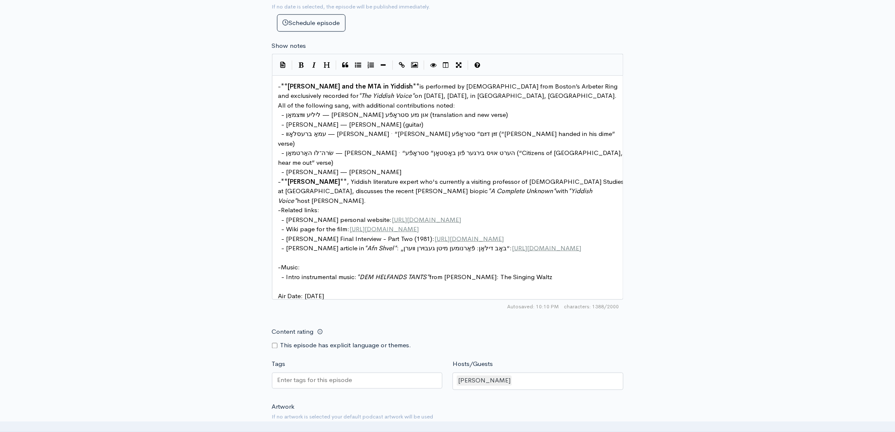
scroll to position [373, 0]
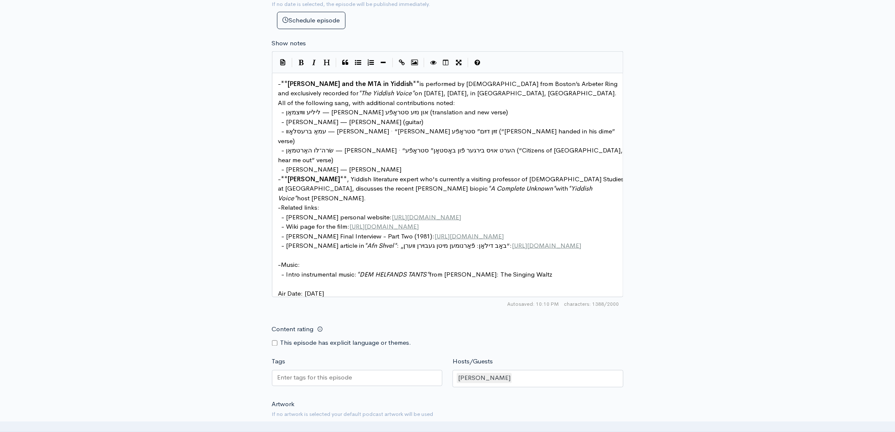
click at [458, 241] on pre "- [PERSON_NAME] article in * [PERSON_NAME] * : „באָב דילאַן: פֿאַרנומען מיטן גע…" at bounding box center [451, 246] width 349 height 10
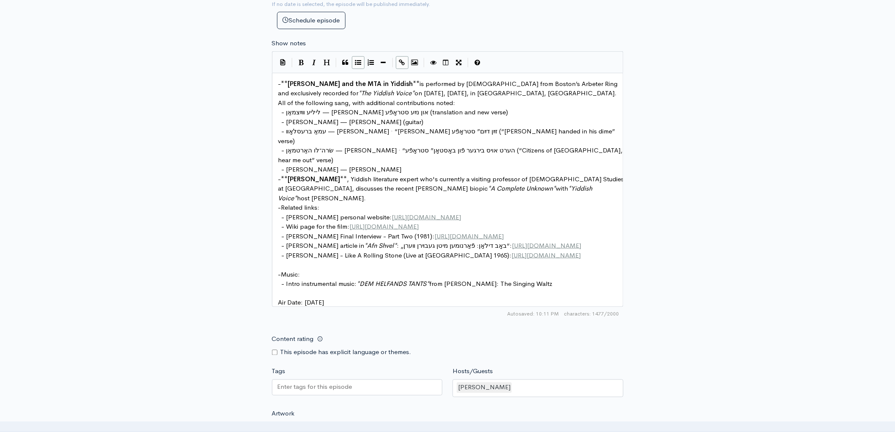
click at [516, 222] on pre "- Wiki page for the film: [URL][DOMAIN_NAME]" at bounding box center [451, 227] width 349 height 10
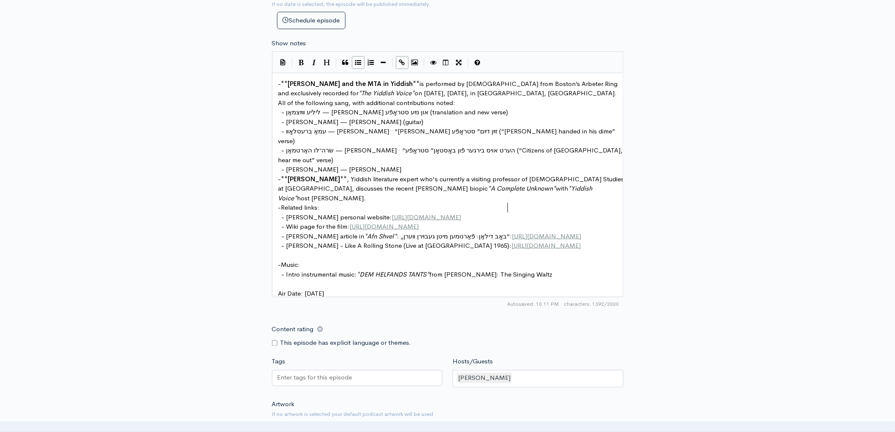
click at [481, 231] on pre "- [PERSON_NAME] article in * [PERSON_NAME] * : „באָב דילאַן: פֿאַרנומען מיטן גע…" at bounding box center [451, 236] width 349 height 10
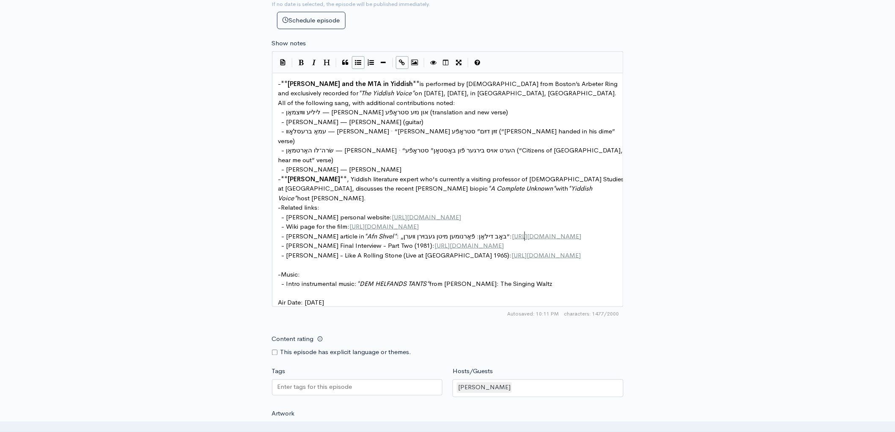
click at [529, 222] on pre "- Wiki page for the film: [URL][DOMAIN_NAME]" at bounding box center [451, 227] width 349 height 10
click at [348, 175] on span ", Yiddish literature expert who's currently a visiting professor of [DEMOGRAPHI…" at bounding box center [452, 184] width 348 height 18
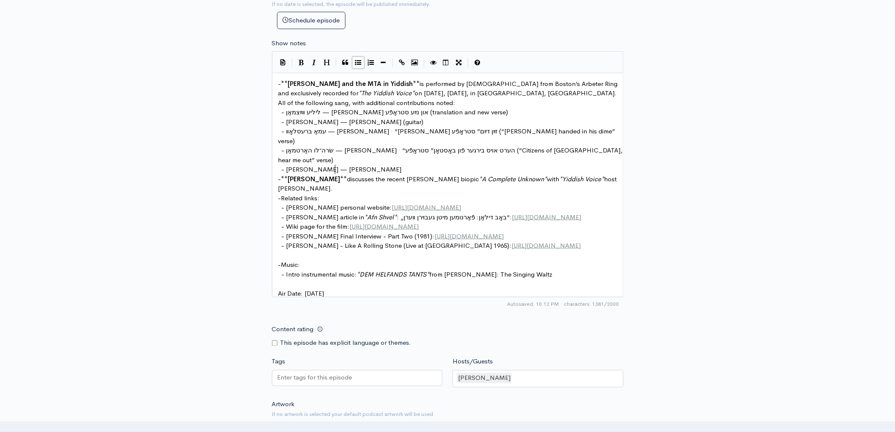
scroll to position [3, 1]
click at [333, 180] on pre "- ** [PERSON_NAME] ** discusses the recent [PERSON_NAME] biopic * A Complete Un…" at bounding box center [451, 183] width 349 height 19
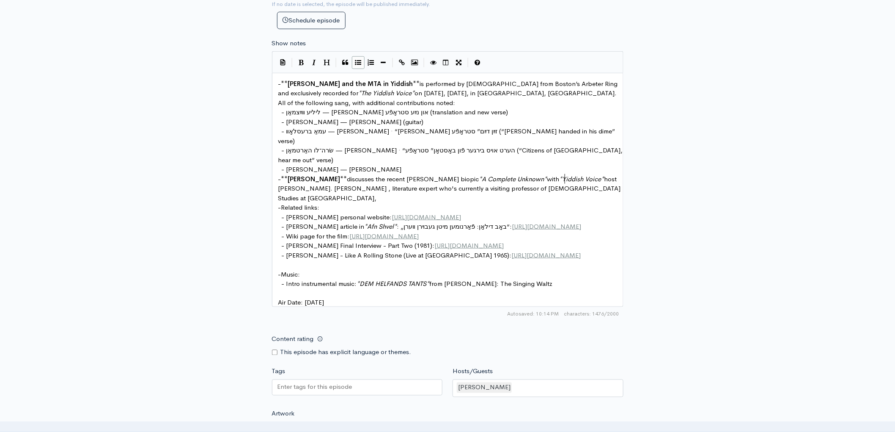
click at [325, 179] on span "host [PERSON_NAME]. [PERSON_NAME] , literature expert who's currently a visitin…" at bounding box center [450, 188] width 344 height 27
click at [402, 212] on pre "- [PERSON_NAME] personal website: [URL][DOMAIN_NAME]" at bounding box center [451, 217] width 349 height 10
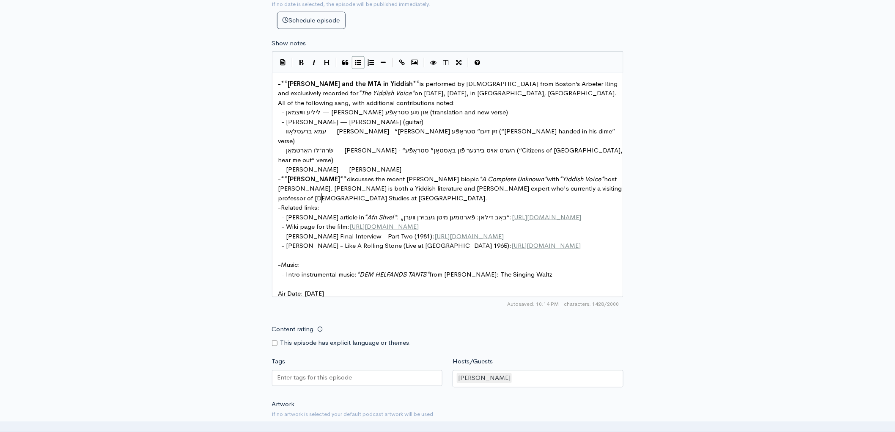
click at [487, 213] on pre "- [PERSON_NAME] article in * [PERSON_NAME] * : „באָב דילאַן: פֿאַרנומען מיטן גע…" at bounding box center [451, 217] width 349 height 10
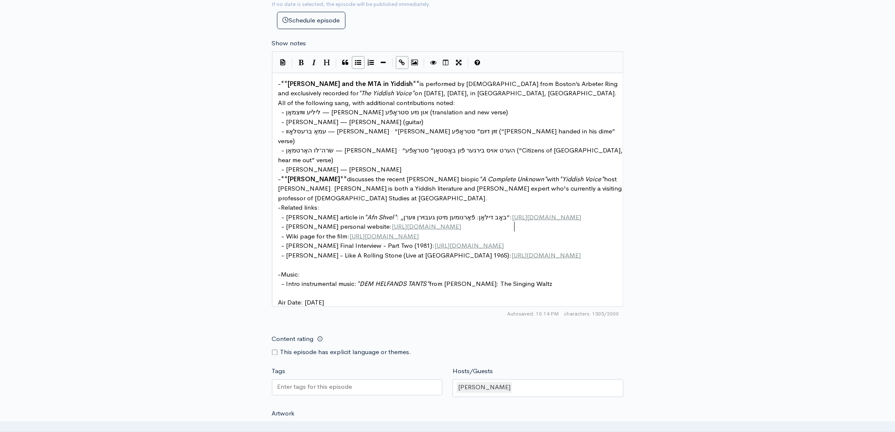
click at [299, 178] on span "host [PERSON_NAME]. [PERSON_NAME] is both a Yiddish literature and [PERSON_NAME…" at bounding box center [451, 188] width 346 height 27
click at [336, 190] on pre "- ** [PERSON_NAME] ** discusses the recent [PERSON_NAME] biopic * A Complete Un…" at bounding box center [451, 188] width 349 height 29
click at [300, 182] on span "host [PERSON_NAME]. [PERSON_NAME] is both a Yiddish literature and [PERSON_NAME…" at bounding box center [451, 188] width 346 height 27
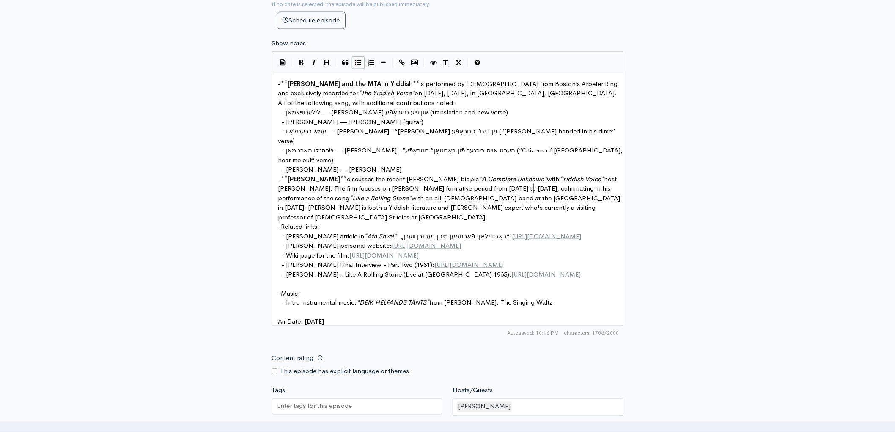
scroll to position [3, 159]
click at [620, 274] on div "x - ** [PERSON_NAME] and the MTA in Yiddish ** is performed by [DEMOGRAPHIC_DAT…" at bounding box center [458, 202] width 363 height 251
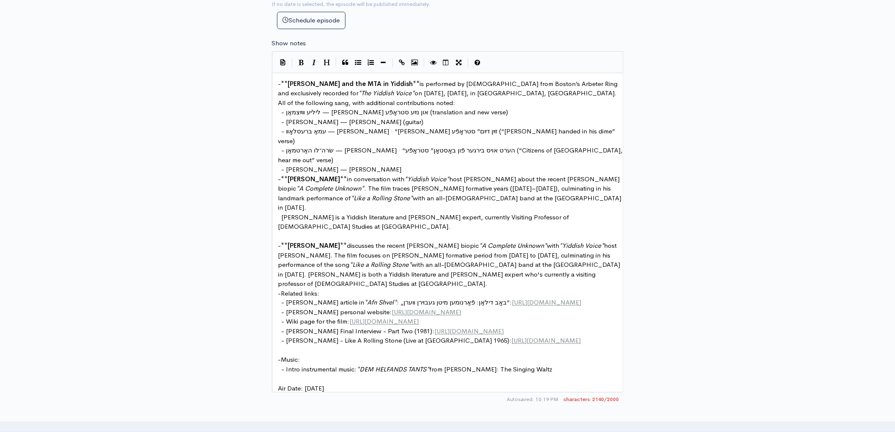
click at [429, 194] on span "with an all-[DEMOGRAPHIC_DATA] band at the [GEOGRAPHIC_DATA] in [DATE]." at bounding box center [450, 203] width 345 height 18
click at [526, 194] on span "with an all-[DEMOGRAPHIC_DATA] band at the 1965 Newport Folk Festival in [DATE]." at bounding box center [444, 203] width 333 height 18
click at [487, 183] on pre "- ** [PERSON_NAME] ** in conversation with * Yiddish Voice * host [PERSON_NAME]…" at bounding box center [451, 193] width 349 height 38
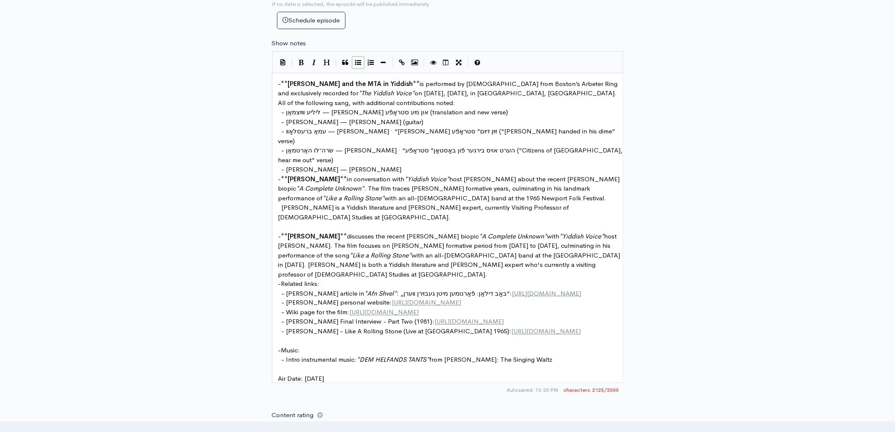
click at [497, 188] on pre "- ** [PERSON_NAME] ** in conversation with * Yiddish Voice * host [PERSON_NAME]…" at bounding box center [451, 188] width 349 height 29
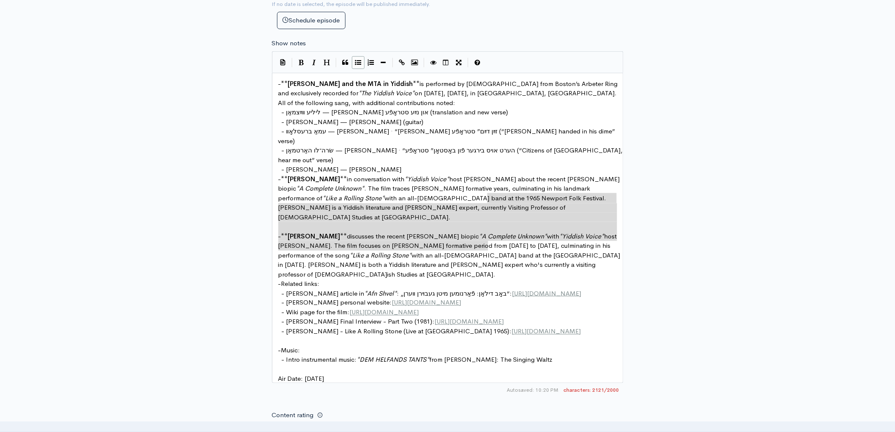
click at [580, 279] on pre "- Related links:" at bounding box center [451, 284] width 349 height 10
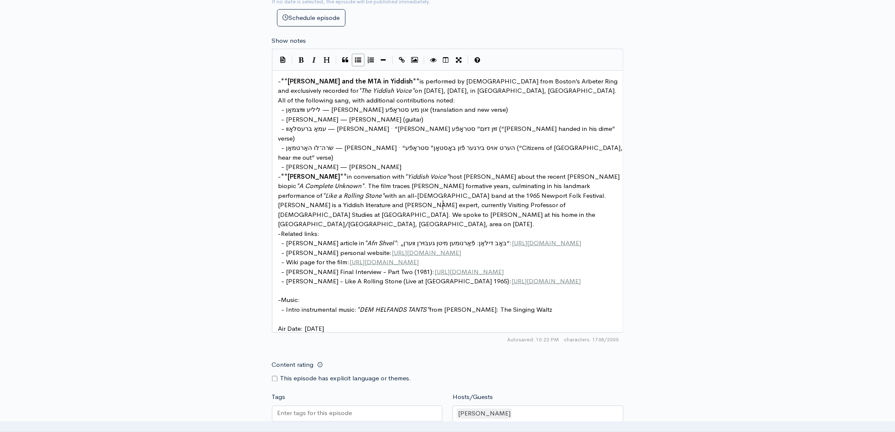
scroll to position [3, 110]
click at [325, 325] on span "Air Date: [DATE]" at bounding box center [301, 329] width 46 height 8
click at [395, 206] on span "with an all-[DEMOGRAPHIC_DATA] band at the 1965 Newport Folk Festival. [PERSON_…" at bounding box center [443, 209] width 330 height 37
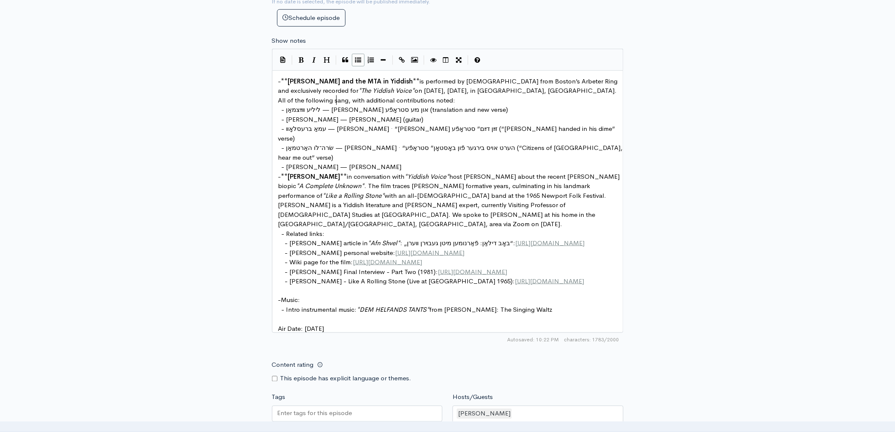
click at [553, 305] on pre "- Intro instrumental music: * DEM HELFANDS TANTS * from [PERSON_NAME]: The Sing…" at bounding box center [451, 310] width 349 height 10
click at [403, 295] on pre "- Music:" at bounding box center [451, 300] width 349 height 10
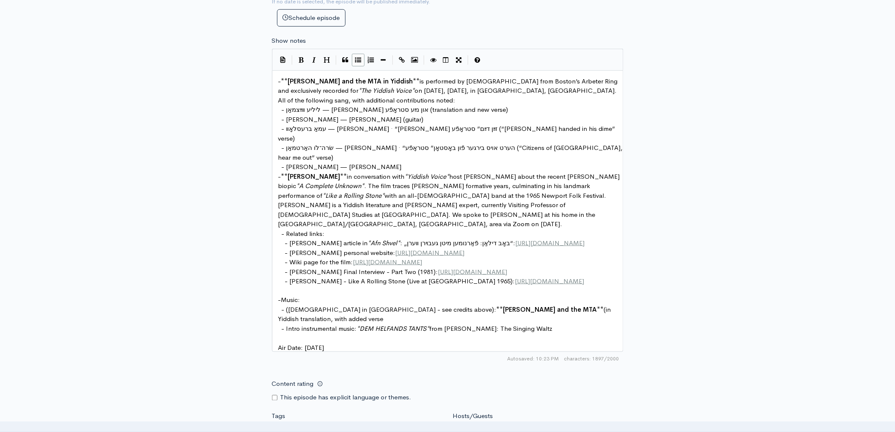
scroll to position [3, 114]
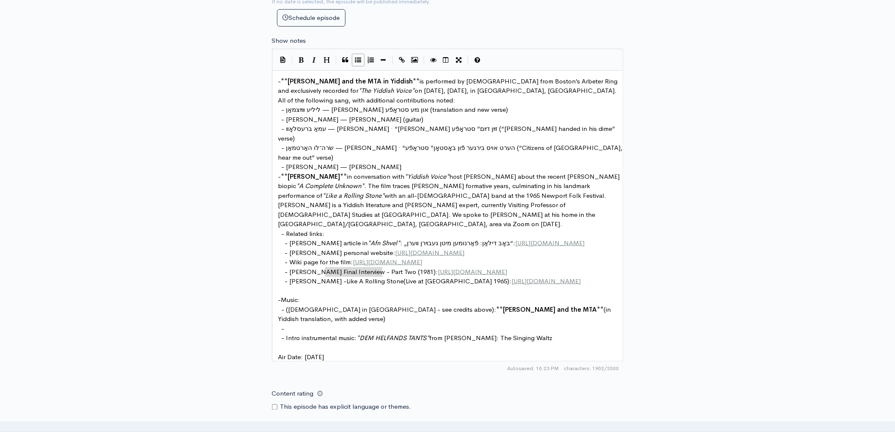
drag, startPoint x: 326, startPoint y: 274, endPoint x: 383, endPoint y: 273, distance: 56.7
click at [329, 324] on pre "-" at bounding box center [451, 329] width 349 height 10
click at [348, 191] on span "with an all-[DEMOGRAPHIC_DATA] band at the 1965 Newport Folk Festival. [PERSON_…" at bounding box center [443, 209] width 330 height 37
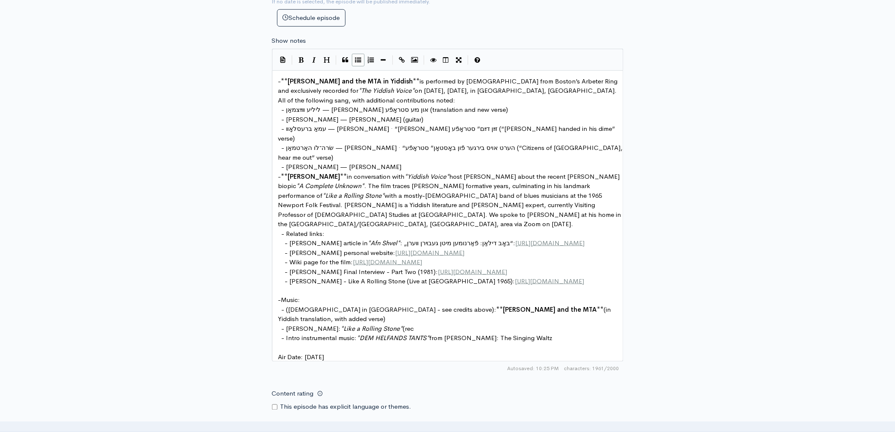
click at [327, 191] on span "with a mostly-[DEMOGRAPHIC_DATA] band of blues musicians at the 1965 Newport Fo…" at bounding box center [450, 209] width 345 height 37
click at [438, 191] on span "backed by a mostly-[DEMOGRAPHIC_DATA] band of blues musicians at the 1965 Newpo…" at bounding box center [450, 209] width 345 height 37
click at [406, 182] on span ". The film traces [PERSON_NAME] formative years, culminating in his landmark pe…" at bounding box center [435, 191] width 314 height 18
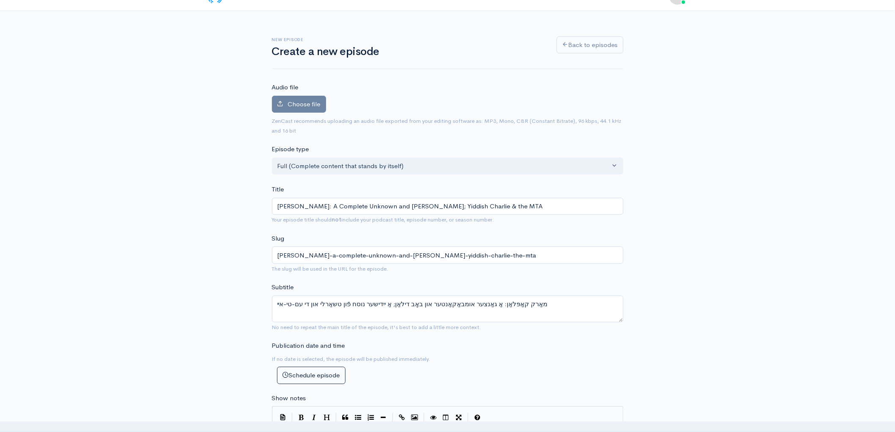
scroll to position [0, 0]
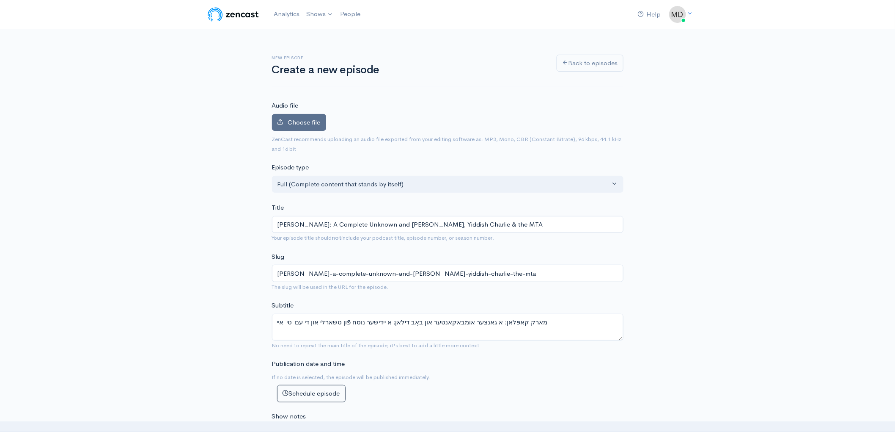
click at [300, 124] on span "Choose file" at bounding box center [304, 122] width 33 height 8
click at [0, 0] on input "Choose file" at bounding box center [0, 0] width 0 height 0
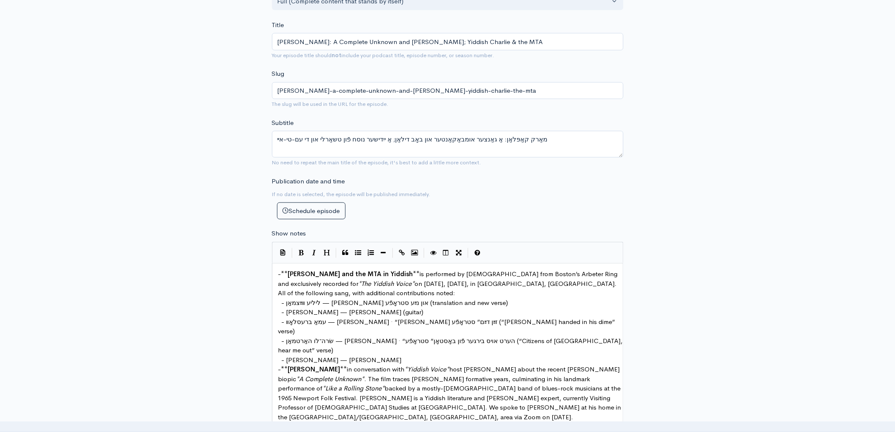
scroll to position [232, 0]
click at [363, 140] on textarea "מאַרק קאַפּלאַן: אַ גאַנצער אומבאַקאַנטער און באָב דילאַן; אַ ייִדישער נוסח פֿו…" at bounding box center [448, 142] width 352 height 27
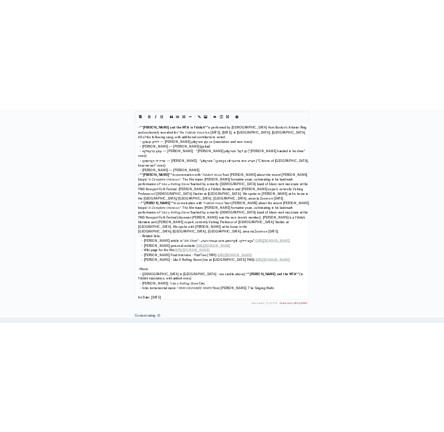
scroll to position [467, 0]
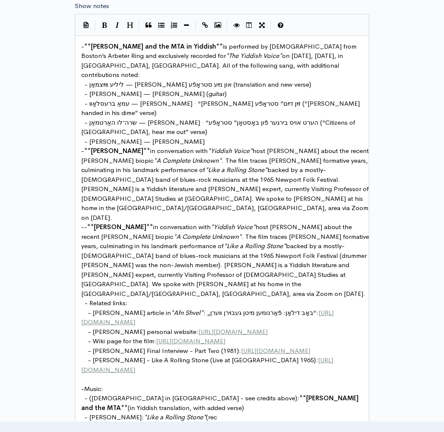
click at [278, 99] on span "- עמאַ ברעסלאָװ — [PERSON_NAME] · “[PERSON_NAME] זײַן דײַם” סטראָפֿע (“[PERSON_…" at bounding box center [221, 108] width 281 height 18
click at [189, 99] on span "- עמאַ ברעסלאָװ — [PERSON_NAME] · “[PERSON_NAME] זײַן דײַם” סטראָפֿע (“[PERSON_…" at bounding box center [221, 108] width 281 height 18
click at [212, 99] on span "- עמאַ ברעסלאָװ — [PERSON_NAME] זײַן דײַם” סטראָפֿע (“[PERSON_NAME] handed in h…" at bounding box center [220, 108] width 278 height 18
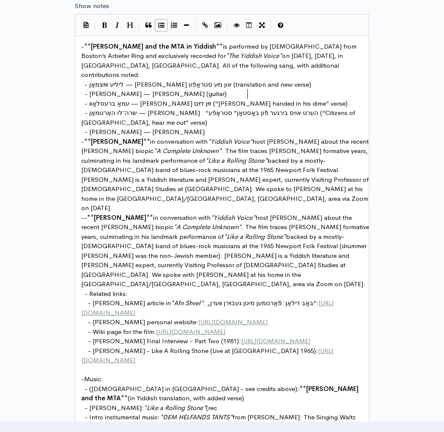
click at [342, 99] on span "- עמאַ ברעסלאָװ — [PERSON_NAME] זײַן דײַם (“[PERSON_NAME] handed in his dime” v…" at bounding box center [216, 103] width 263 height 8
click at [206, 109] on span "- שׂרה־לו האַרטמאַן — [PERSON_NAME] · “הערט אויס בירגער פֿון באָסטאָן” סטראָפֿע…" at bounding box center [219, 118] width 276 height 18
click at [198, 109] on span "- שׂרה־לו האַרטמאַן — [PERSON_NAME] · “הערט אויס בירגער פֿון באָסטאָן” סטראָפֿע…" at bounding box center [219, 118] width 276 height 18
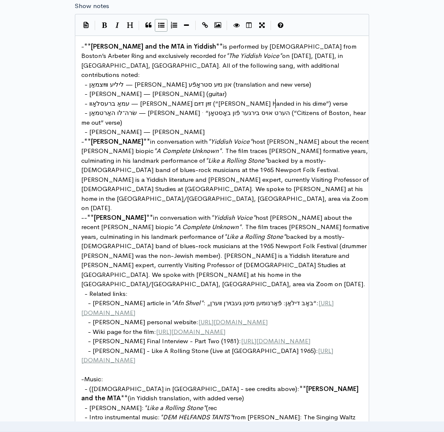
click at [192, 109] on span "- שׂרה־לו האַרטמאַן — [PERSON_NAME] · “הערט אויס בירגער פֿון באָסטאָן (“Citizen…" at bounding box center [224, 118] width 286 height 18
click at [106, 112] on span "- שׂרה־לו האַרטמאַן — [PERSON_NAME] · הערט אויס בירגער פֿון באָסטאָן (“Citizens…" at bounding box center [203, 118] width 245 height 18
click at [288, 99] on span "- עמאַ ברעסלאָװ — [PERSON_NAME] זײַן דײַם (“[PERSON_NAME] handed in his dime”) …" at bounding box center [216, 103] width 263 height 8
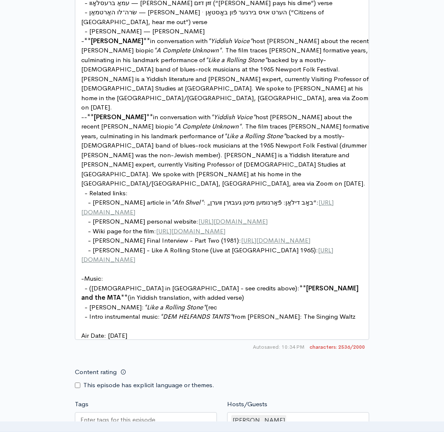
scroll to position [568, 0]
click at [204, 198] on span ": „באָב דילאַן: פֿאַרנומען מיטן געבױרן װערן“:" at bounding box center [261, 202] width 115 height 8
click at [114, 198] on span "#351-350 Winter-Spring 2006: באָב דילאַן: פֿאַרנומען מיטן געבױרן װערן“:" at bounding box center [223, 207] width 284 height 18
click at [161, 217] on span "- [PERSON_NAME] personal website:" at bounding box center [143, 221] width 110 height 8
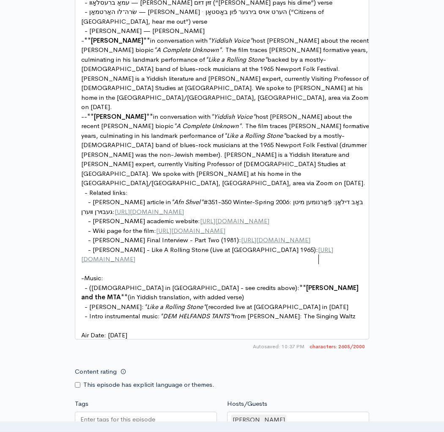
scroll to position [3, 52]
click at [235, 303] on span "(recorded live at [GEOGRAPHIC_DATA] in [DATE])" at bounding box center [278, 307] width 145 height 8
click at [355, 245] on pre "- [PERSON_NAME] - Like A Rolling Stone (Live at [GEOGRAPHIC_DATA] 1965): [URL][…" at bounding box center [226, 254] width 292 height 19
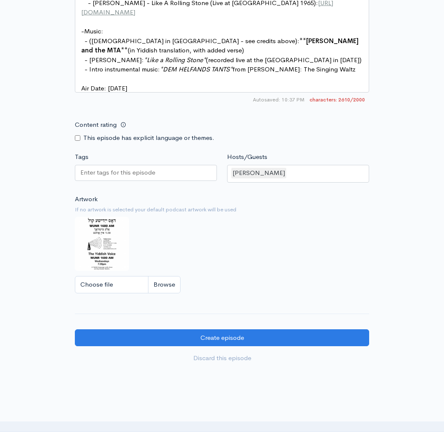
scroll to position [831, 0]
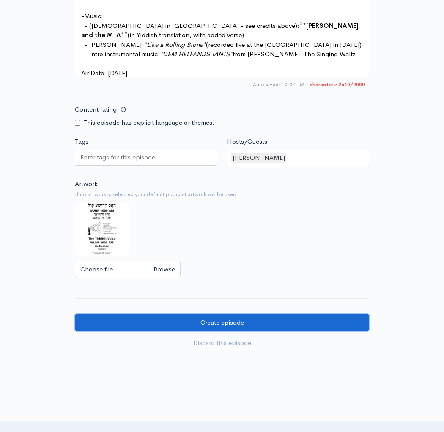
click at [223, 314] on input "Create episode" at bounding box center [222, 322] width 294 height 17
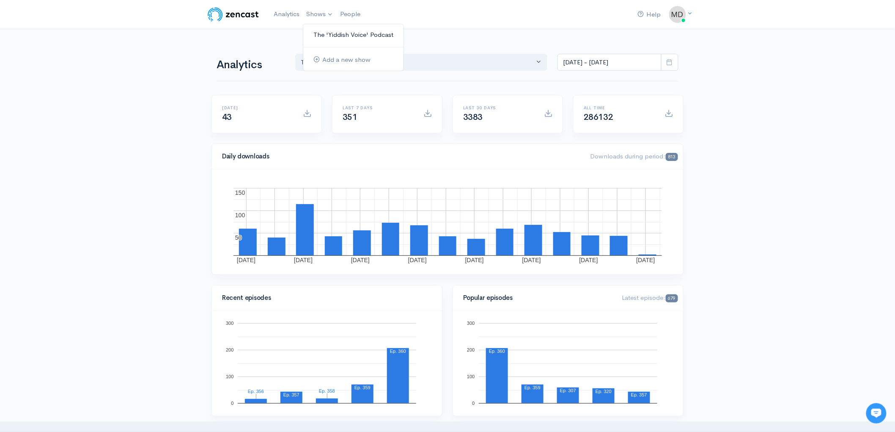
click at [334, 34] on link "The 'Yiddish Voice' Podcast" at bounding box center [353, 35] width 100 height 15
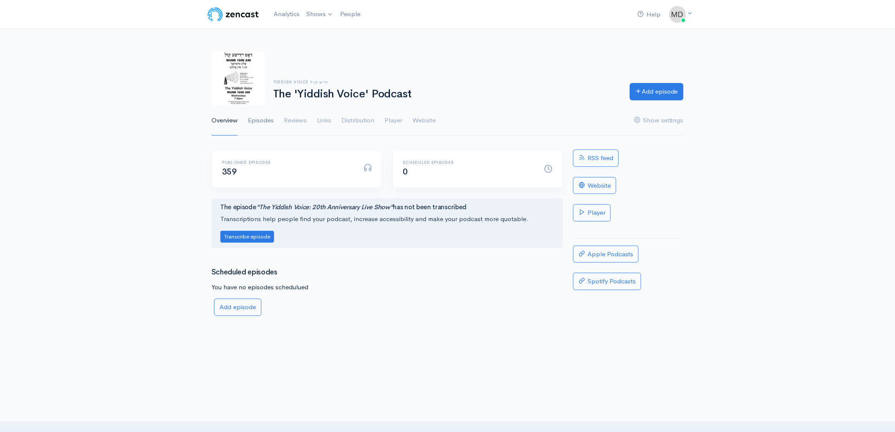
click at [264, 118] on link "Episodes" at bounding box center [261, 120] width 26 height 30
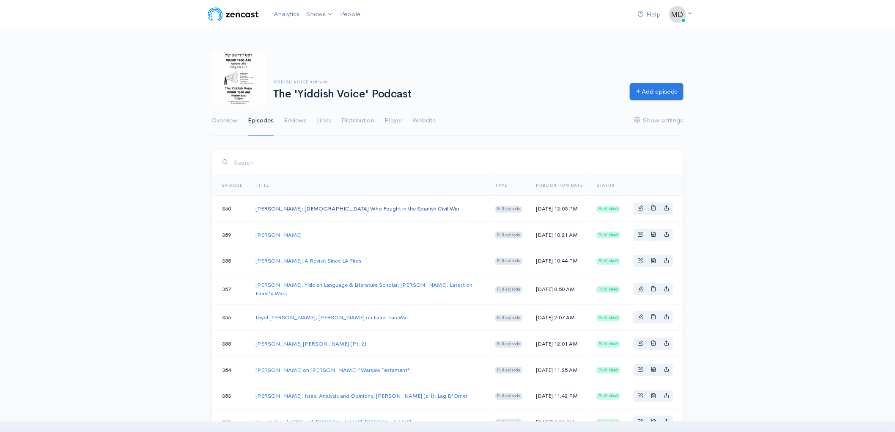
click at [325, 208] on link "[PERSON_NAME]: [DEMOGRAPHIC_DATA] Who Fought in the Spanish Civil War" at bounding box center [358, 208] width 204 height 7
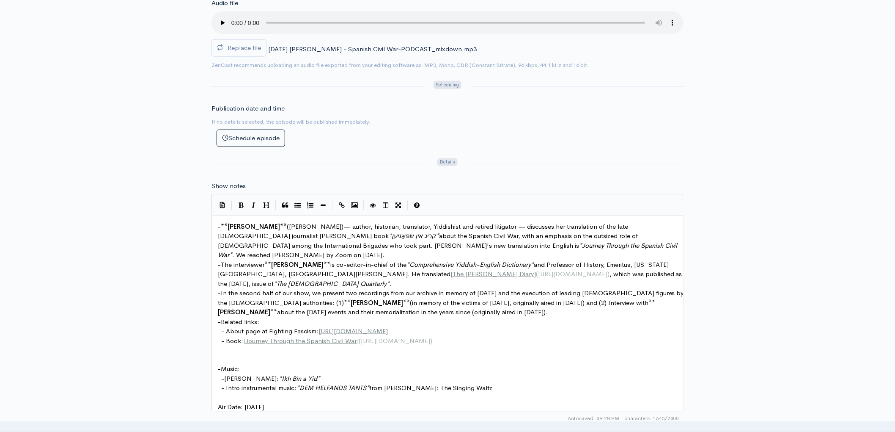
scroll to position [324, 0]
click at [334, 392] on pre "​" at bounding box center [451, 397] width 470 height 10
type textarea "- **Deborah A. Green** (דבֿורה גרין)— author, historian, translator, Yiddishist…"
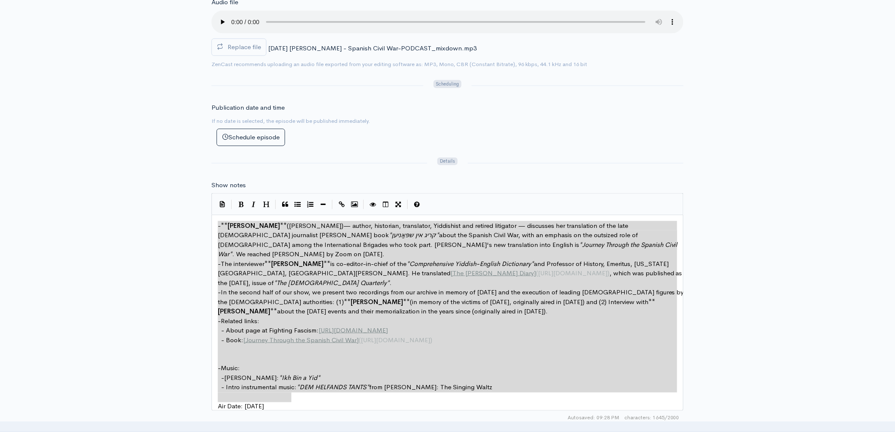
click at [757, 133] on div "Title Deborah A. Green: Jews Who Fought in the Spanish Civil War Your episode t…" at bounding box center [447, 244] width 895 height 839
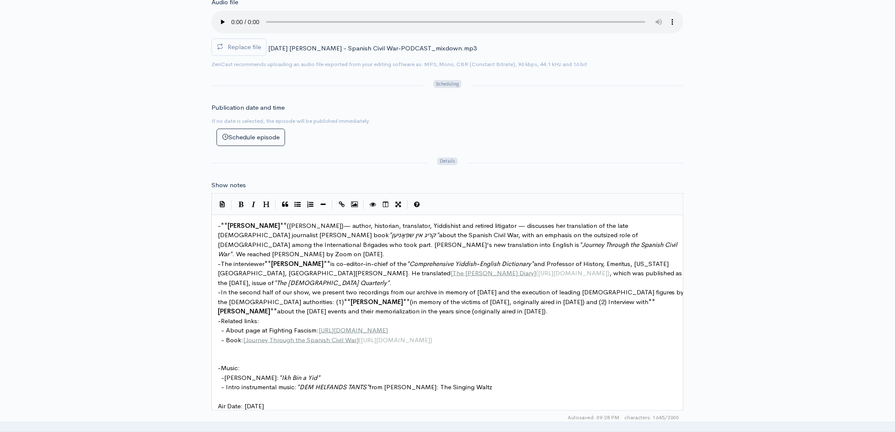
type textarea "- **Deborah A. Green** (דבֿורה גרין)— author, historian, translator, Yiddishist…"
